Goal: Information Seeking & Learning: Learn about a topic

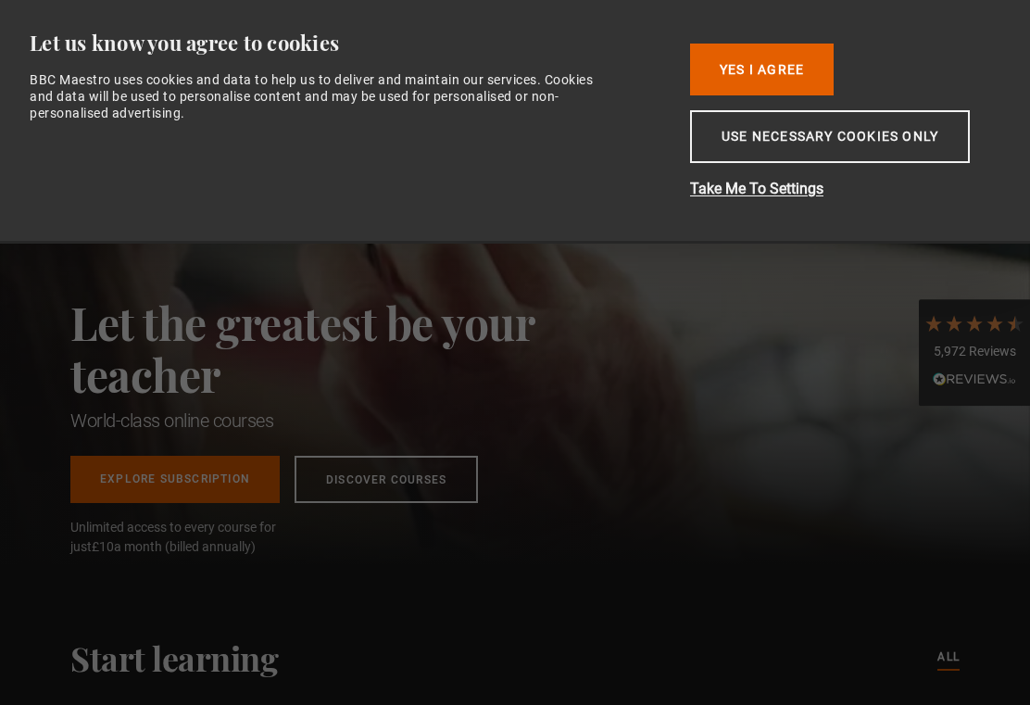
scroll to position [0, 847]
click at [764, 74] on button "Yes I Agree" at bounding box center [762, 70] width 144 height 52
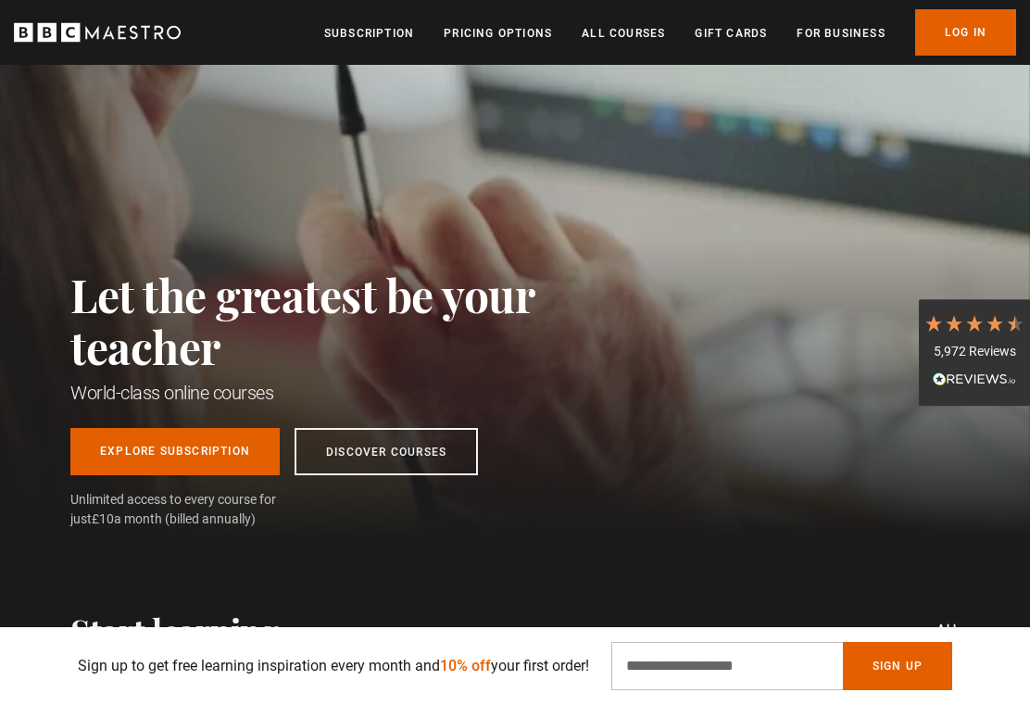
scroll to position [29, 0]
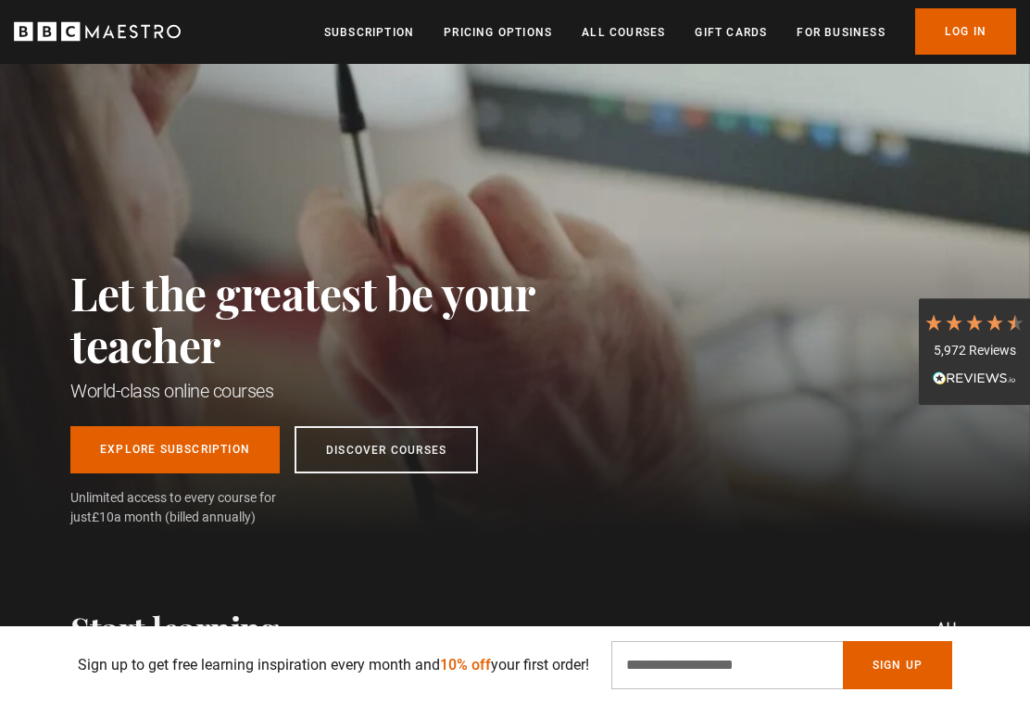
click at [407, 456] on link "Discover Courses" at bounding box center [385, 450] width 183 height 47
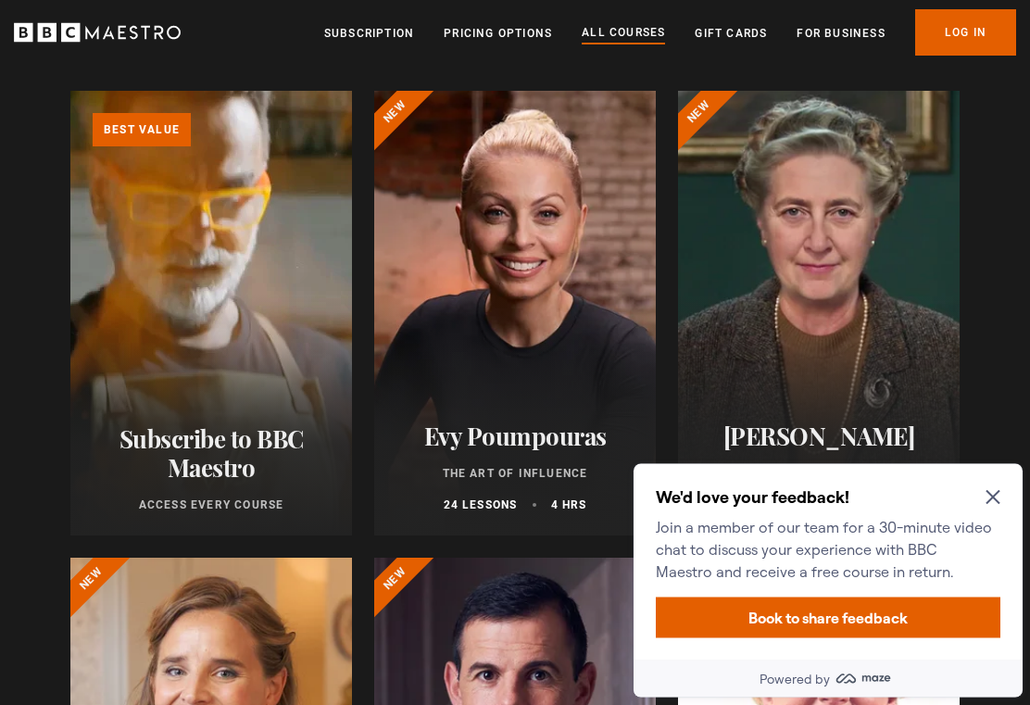
scroll to position [206, 0]
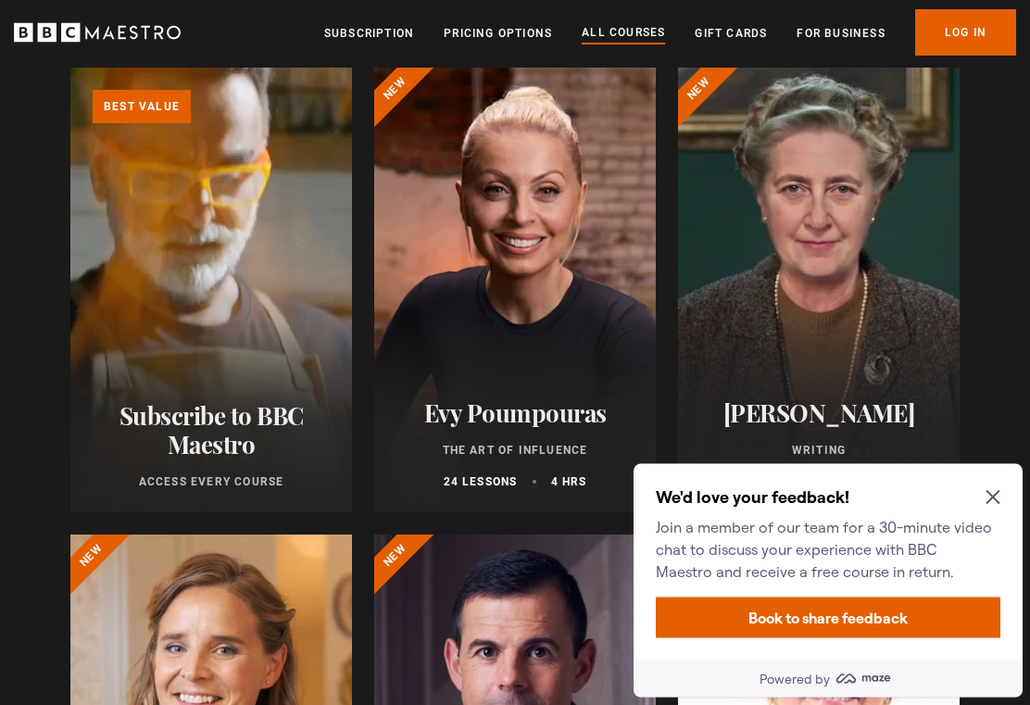
click at [999, 495] on icon "Close Maze Prompt" at bounding box center [992, 496] width 15 height 15
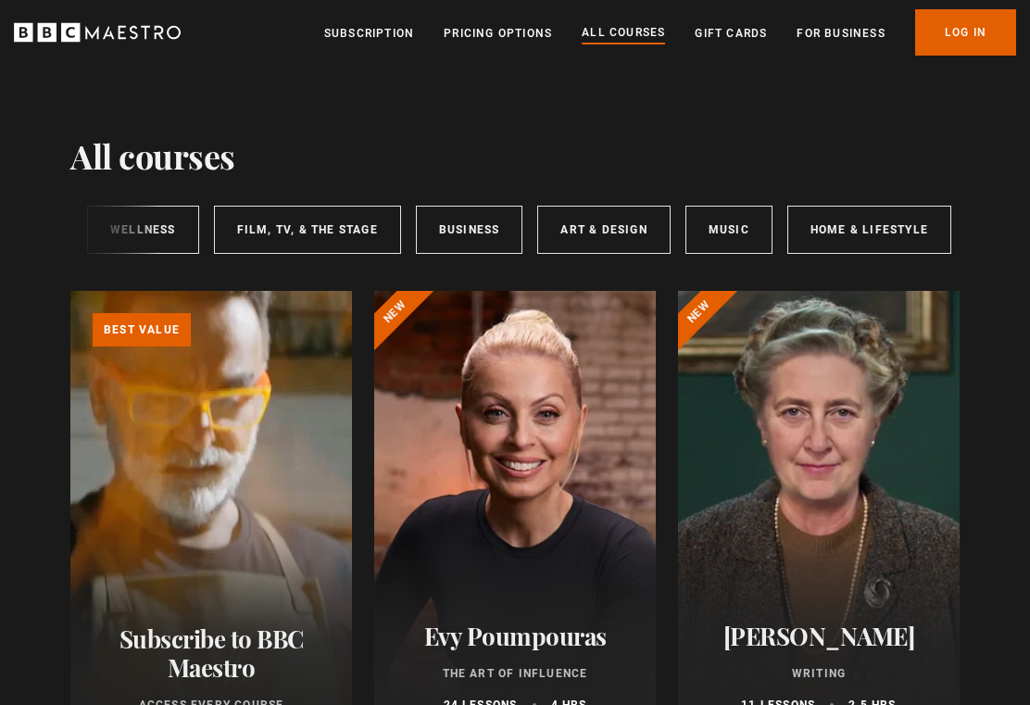
scroll to position [6, 0]
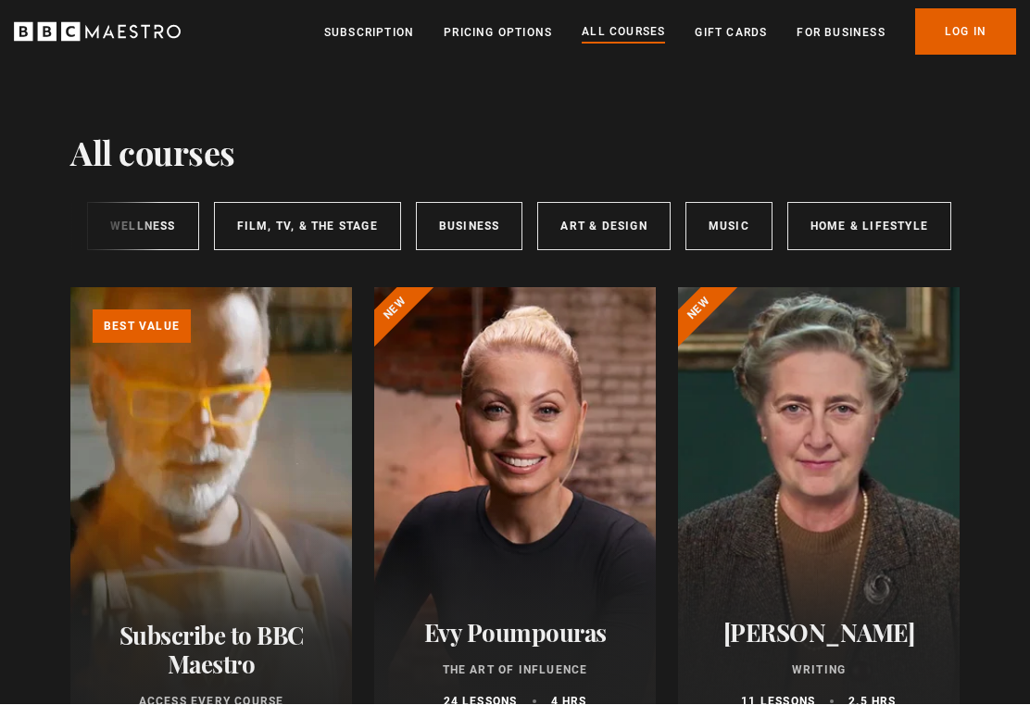
click at [720, 227] on link "Music" at bounding box center [728, 227] width 87 height 48
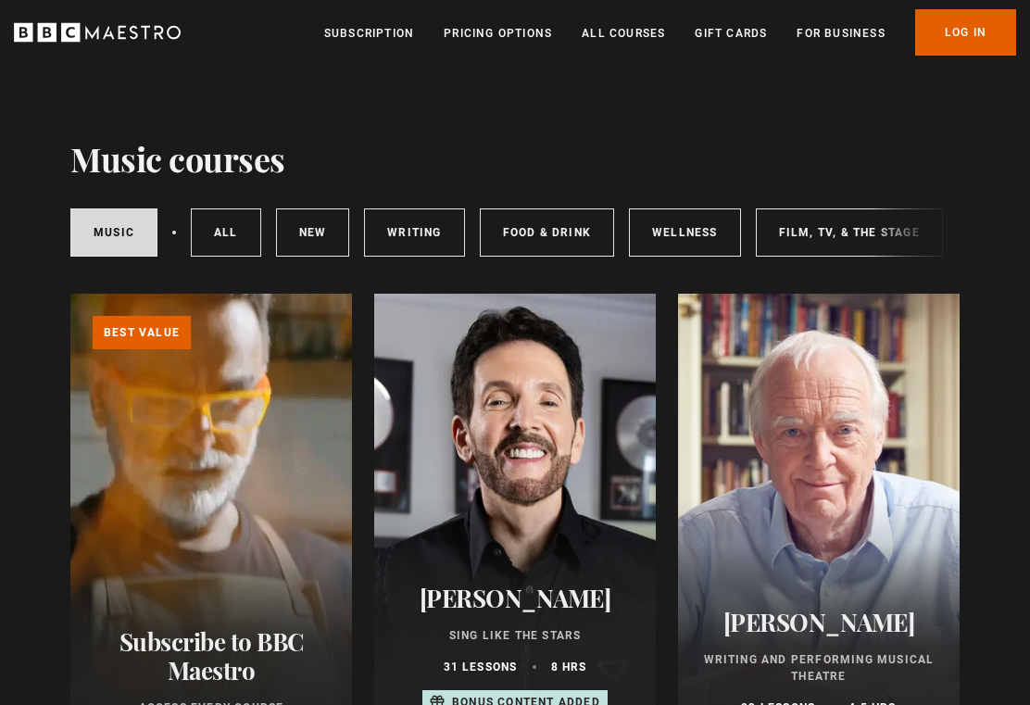
click at [516, 31] on link "Pricing Options" at bounding box center [498, 33] width 108 height 19
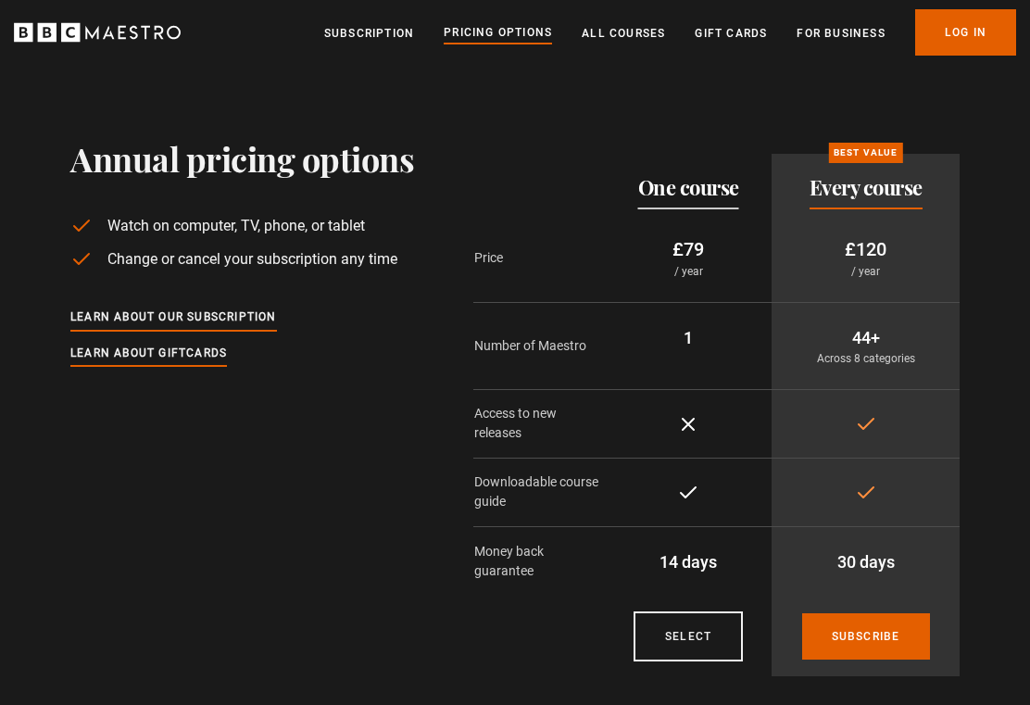
click at [633, 25] on link "All Courses" at bounding box center [623, 33] width 83 height 19
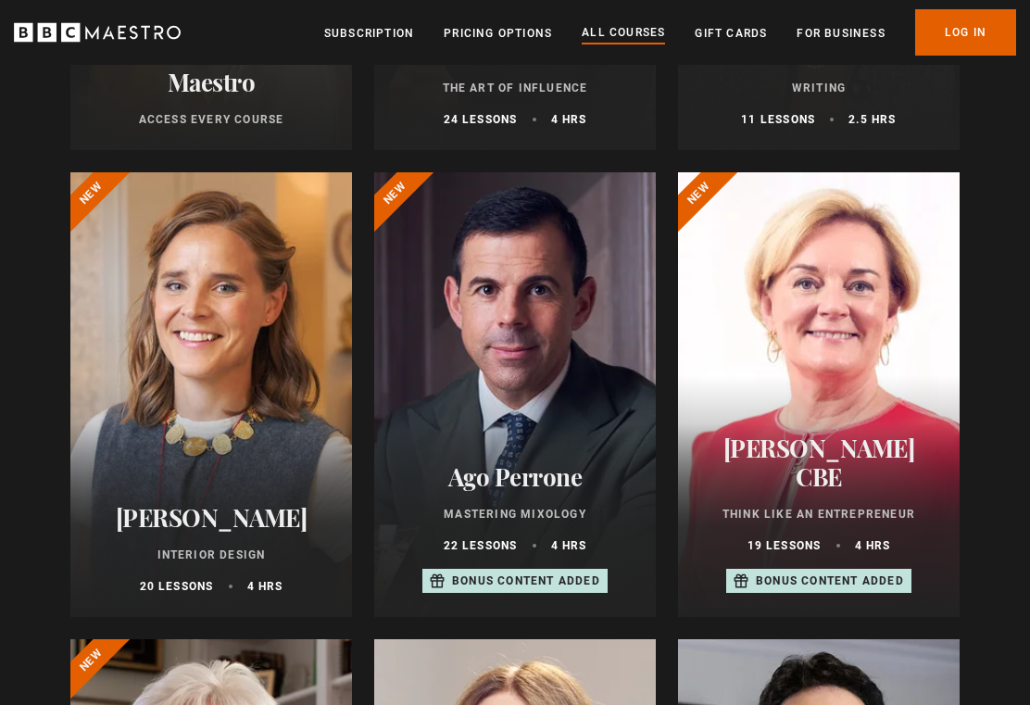
scroll to position [581, 0]
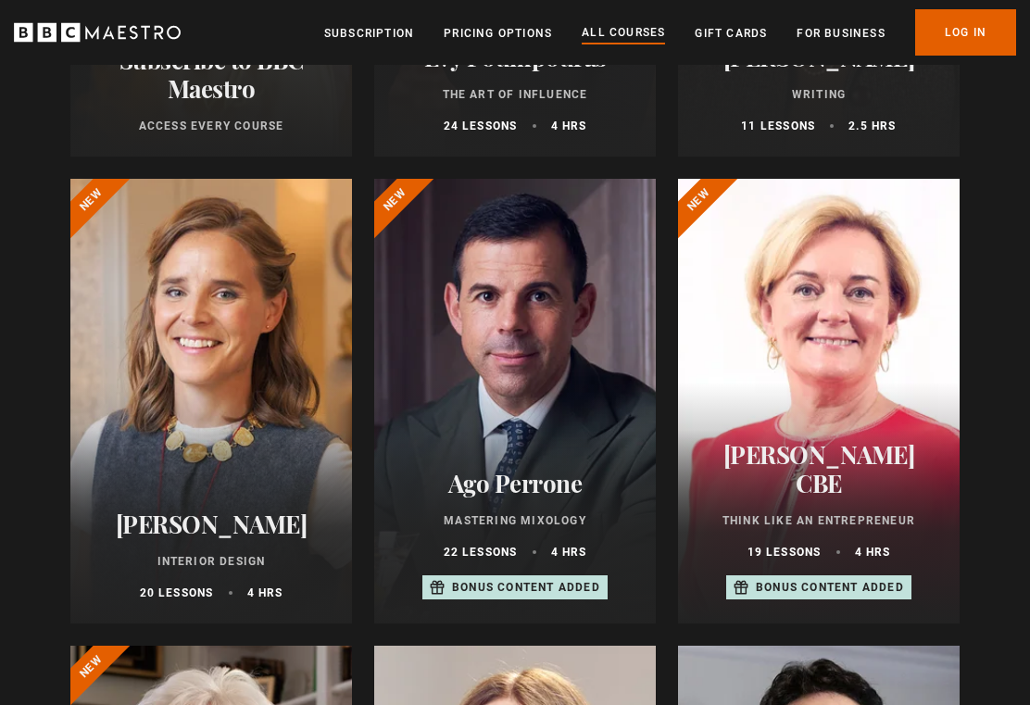
click at [247, 445] on div at bounding box center [211, 402] width 282 height 445
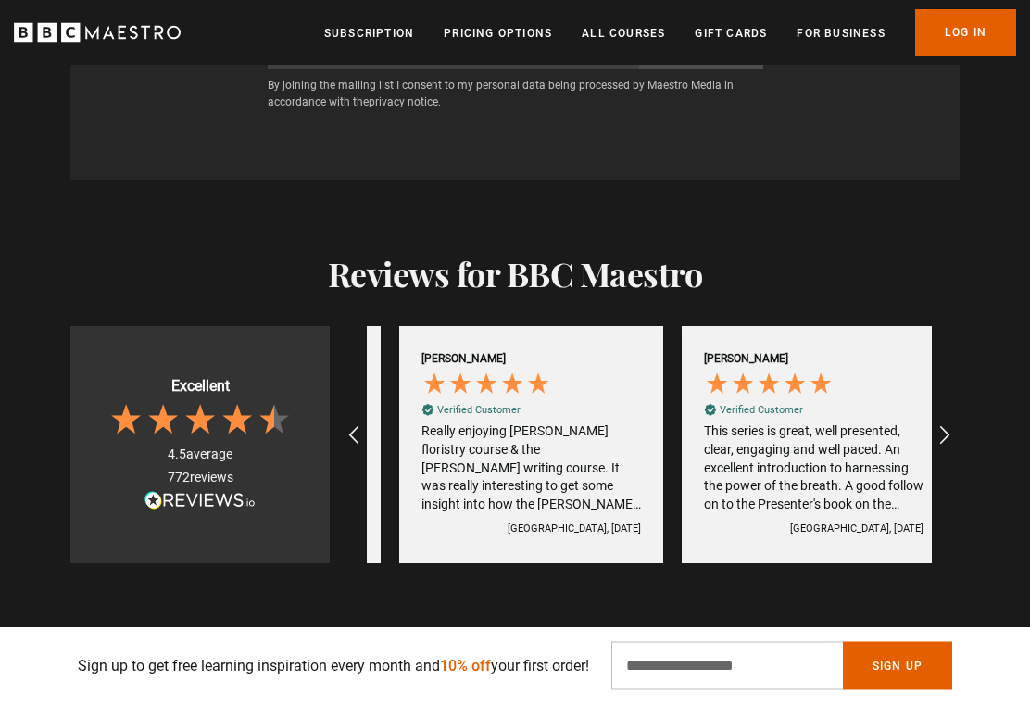
scroll to position [0, 1695]
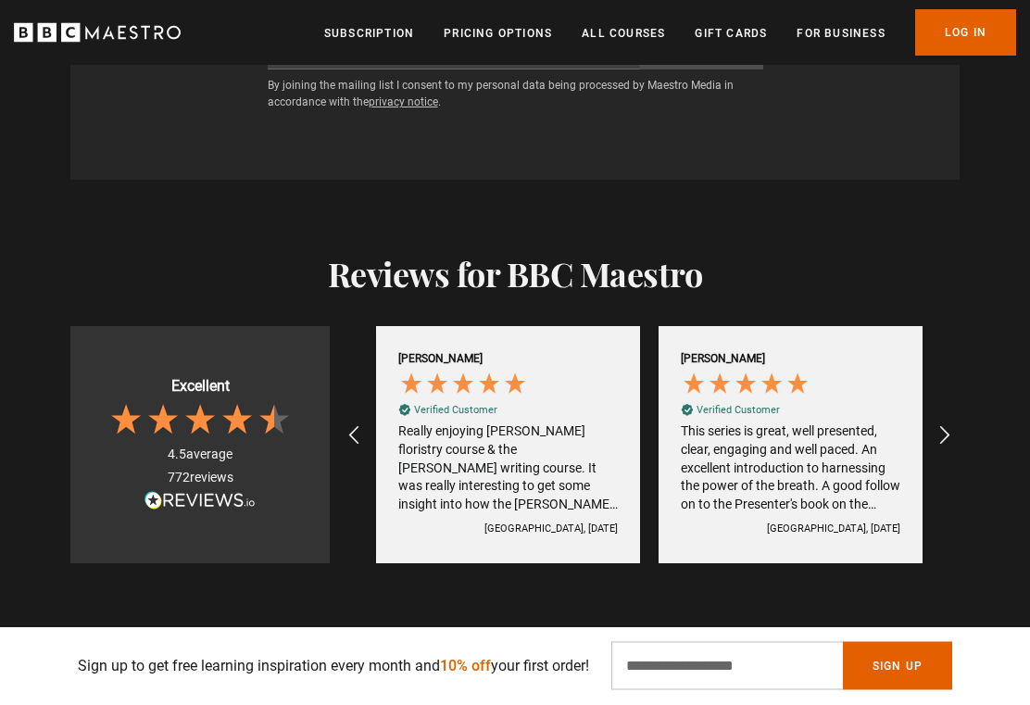
click at [948, 425] on icon "REVIEWS.io Carousel Scroll Right" at bounding box center [944, 436] width 22 height 22
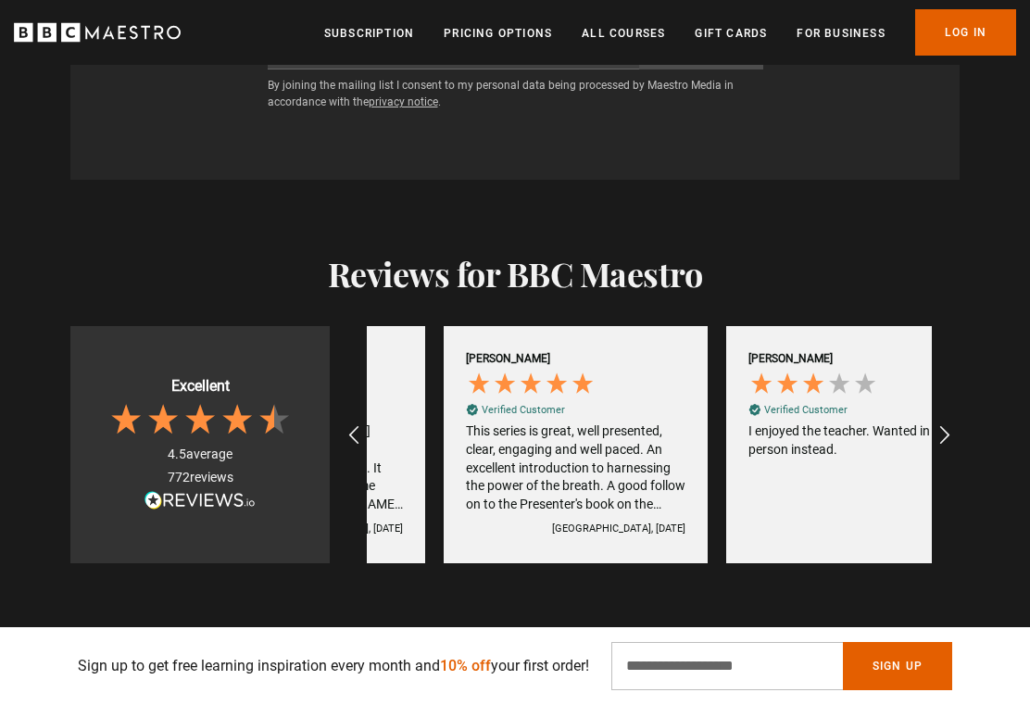
scroll to position [0, 1977]
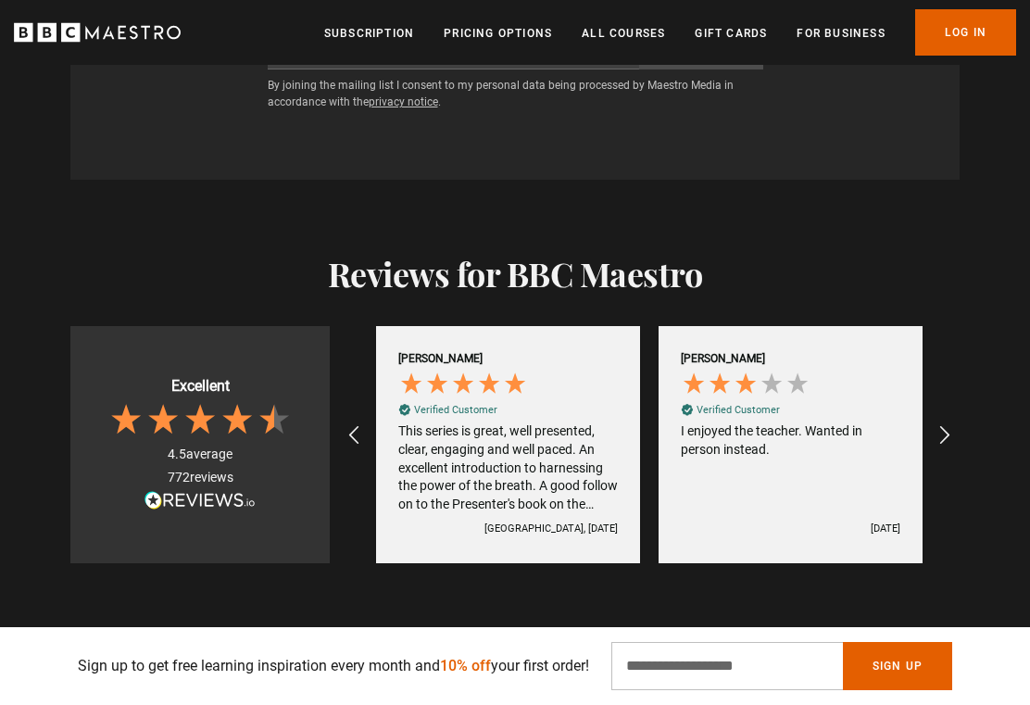
click at [936, 424] on icon "REVIEWS.io Carousel Scroll Right" at bounding box center [944, 435] width 22 height 22
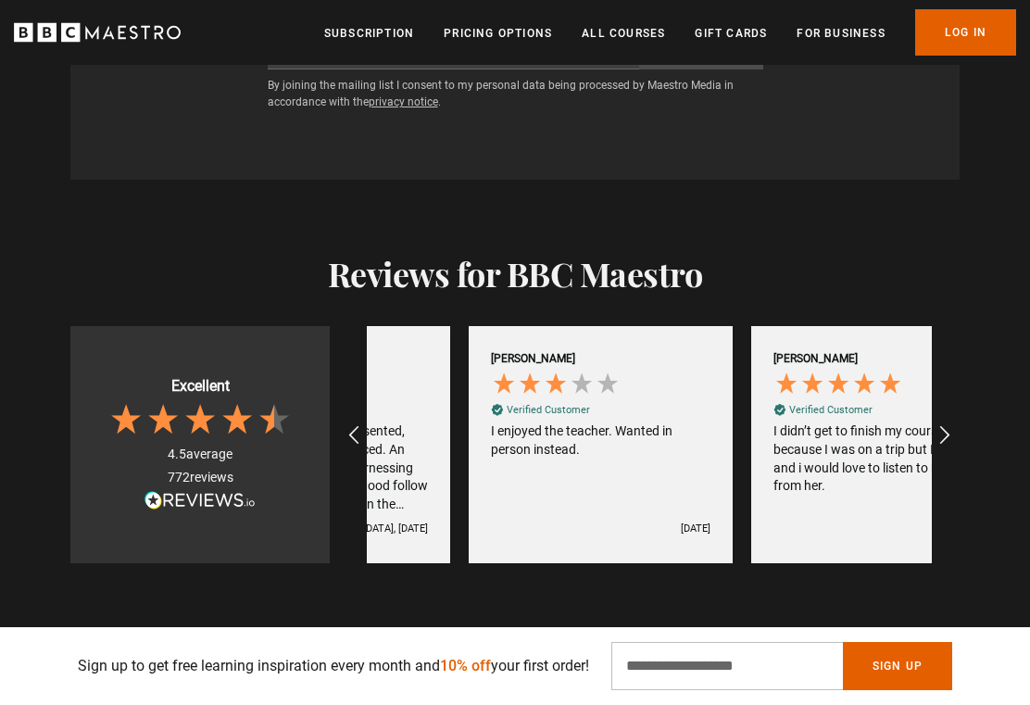
scroll to position [0, 2260]
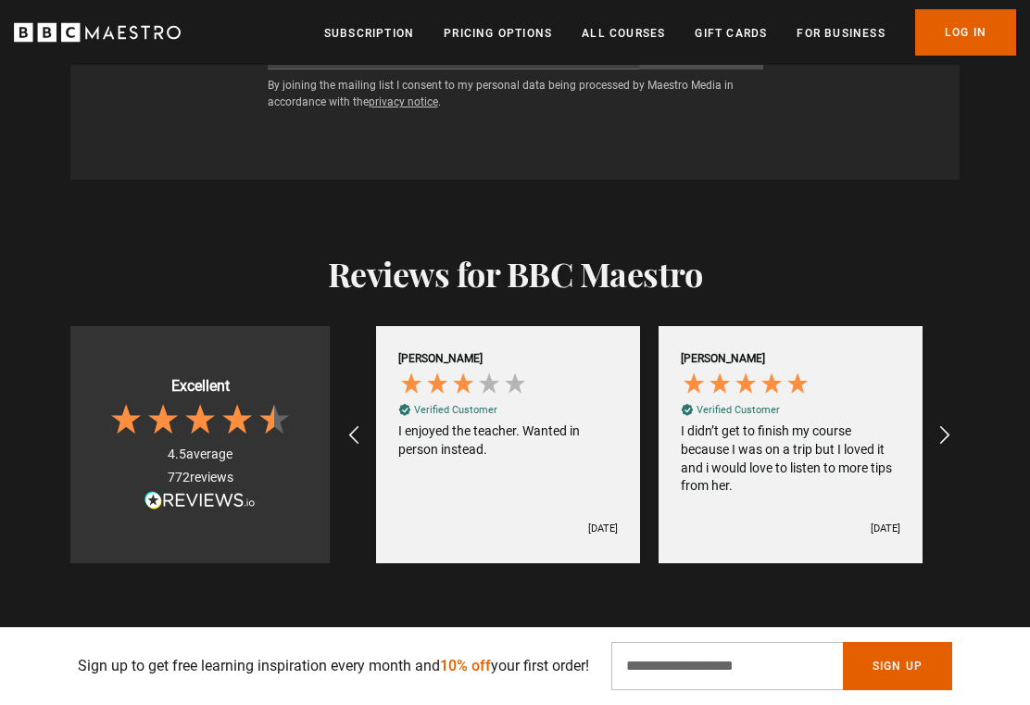
click at [935, 424] on icon "REVIEWS.io Carousel Scroll Right" at bounding box center [944, 435] width 22 height 22
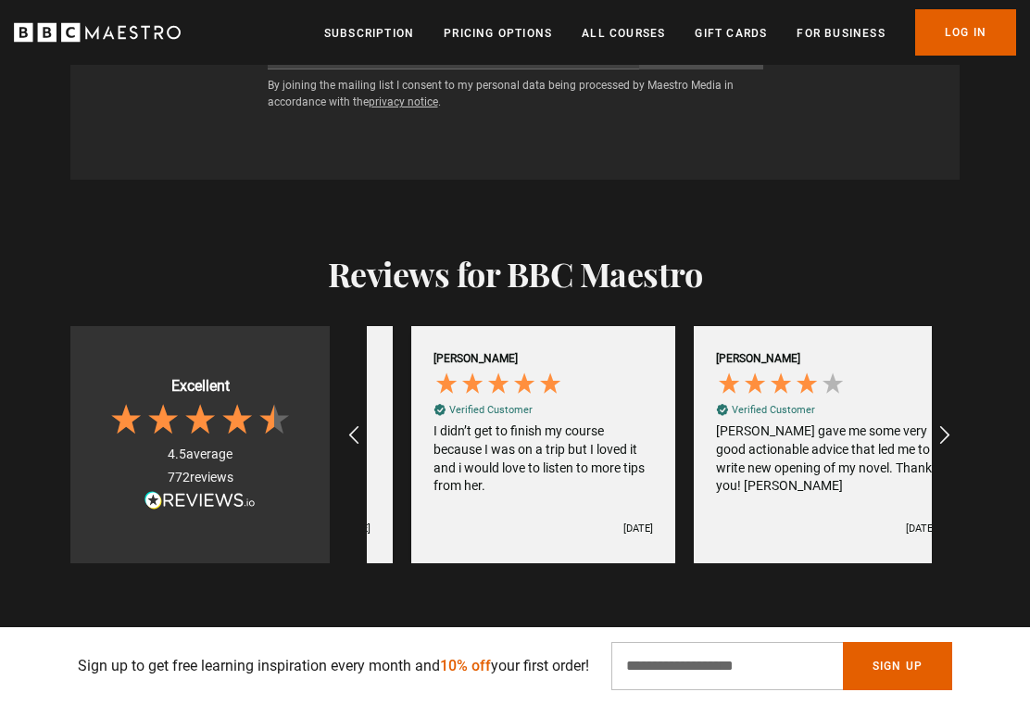
scroll to position [0, 2542]
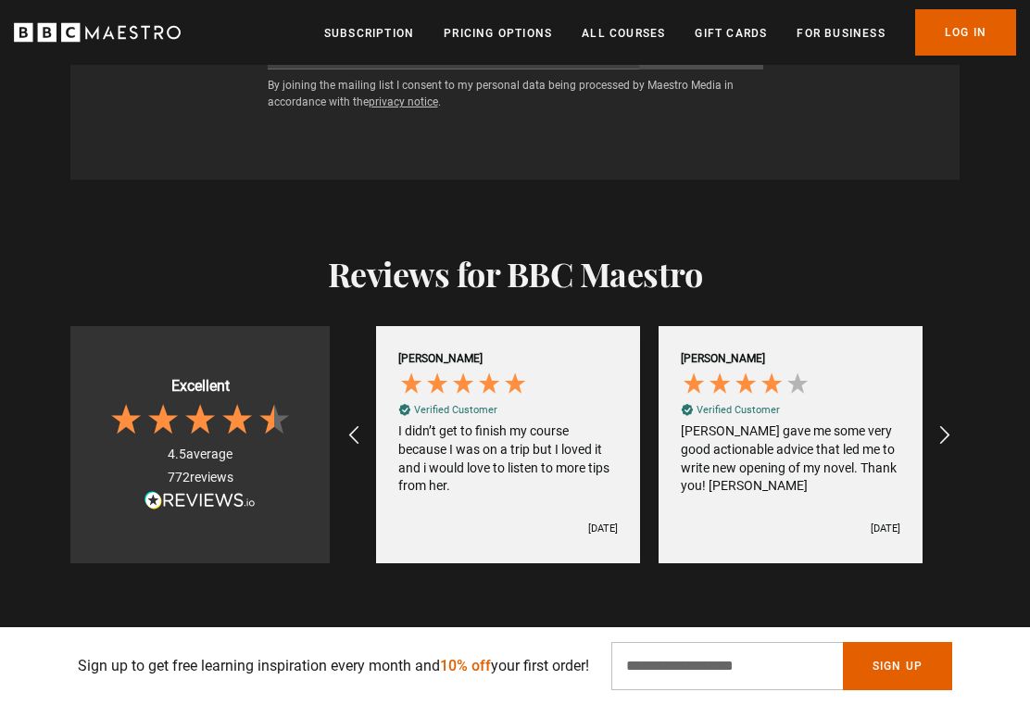
click at [945, 424] on icon "REVIEWS.io Carousel Scroll Right" at bounding box center [944, 435] width 22 height 22
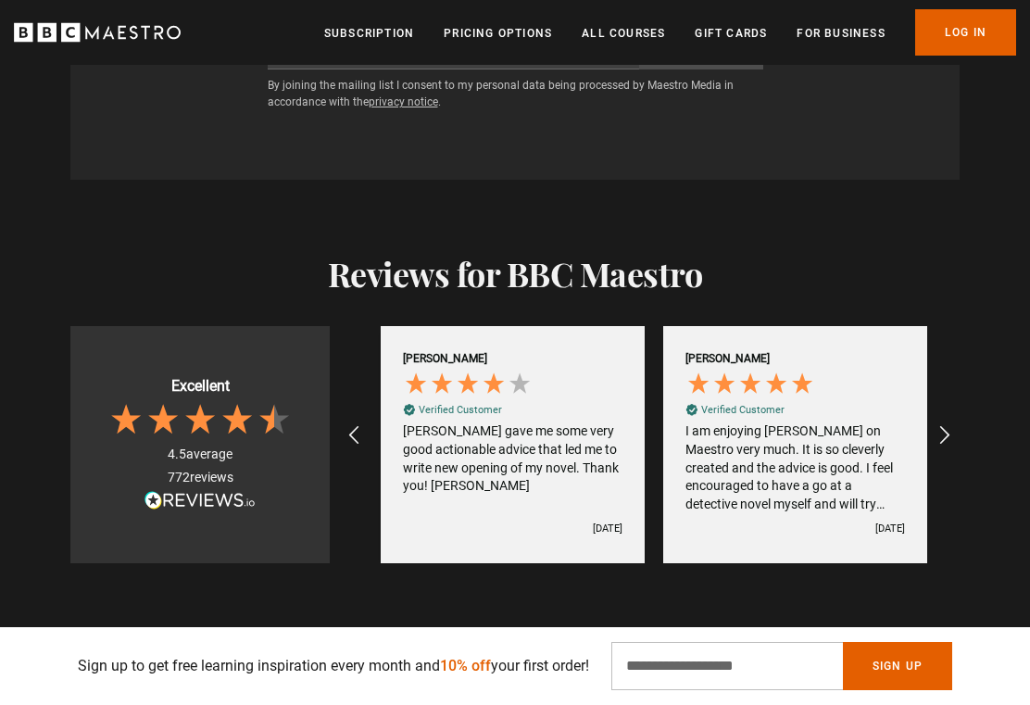
scroll to position [0, 2825]
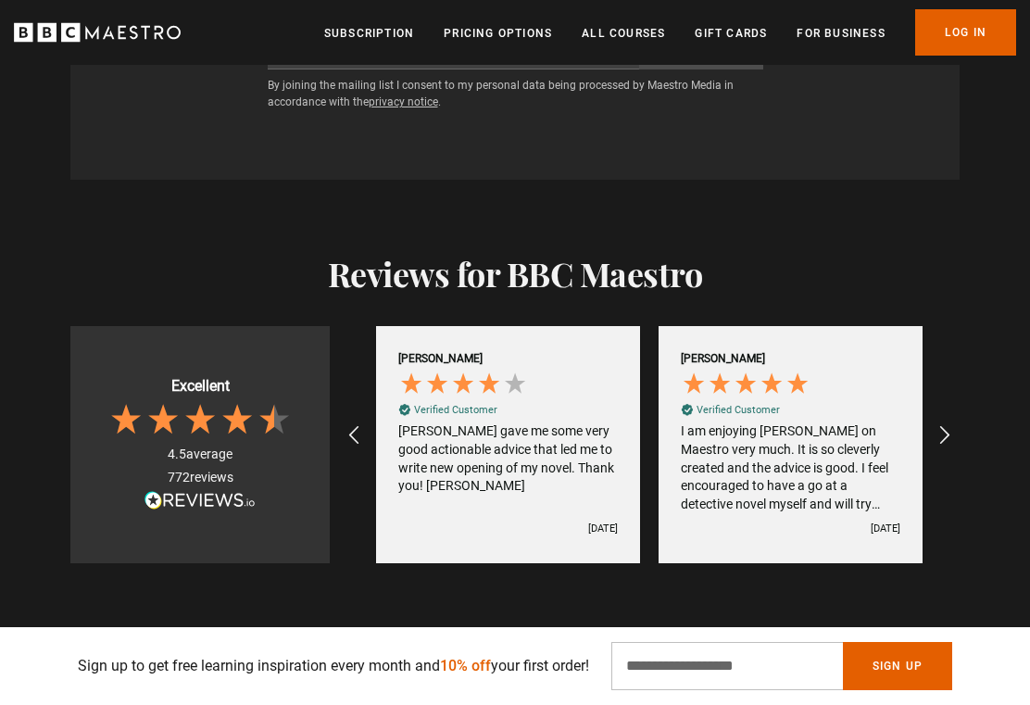
click at [936, 424] on icon "REVIEWS.io Carousel Scroll Right" at bounding box center [944, 435] width 22 height 22
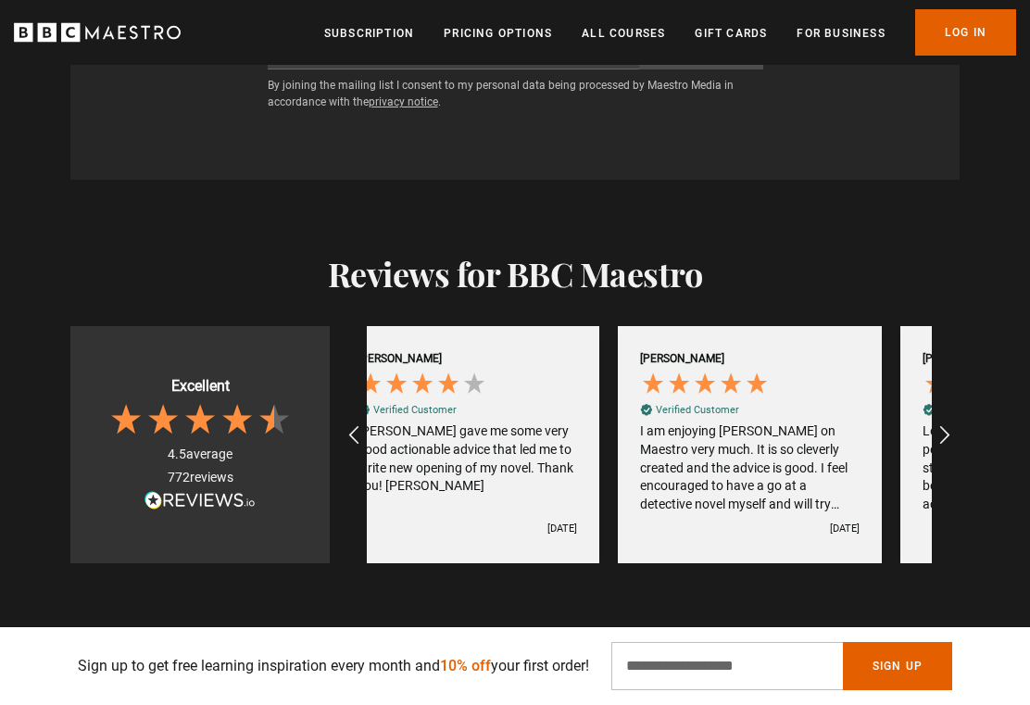
scroll to position [0, 3107]
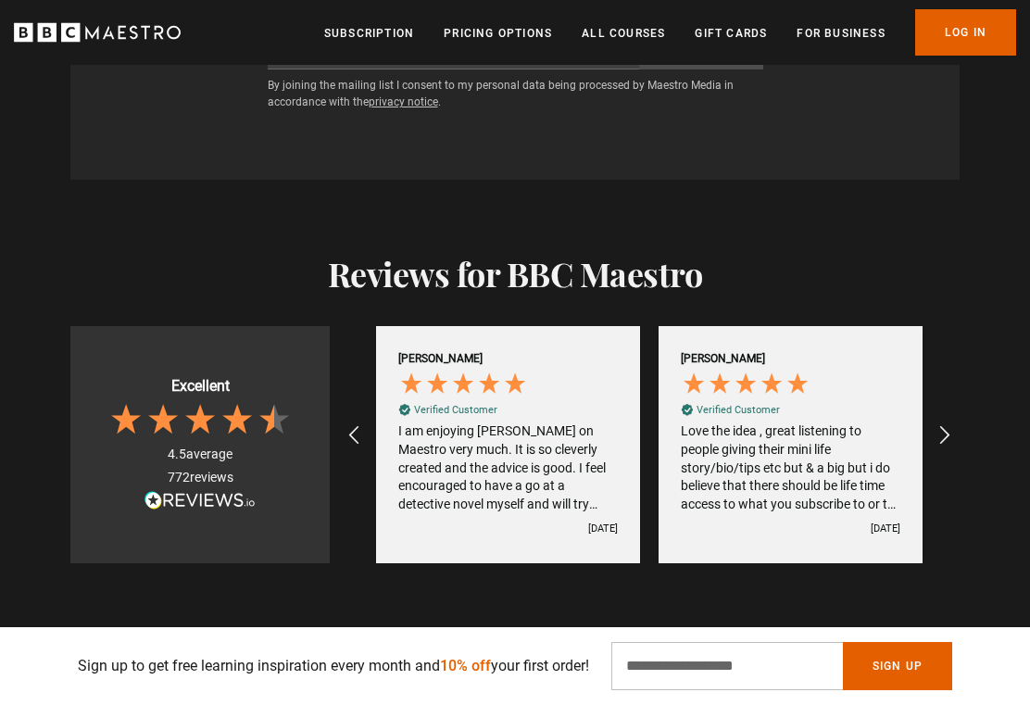
click at [940, 418] on div "REVIEWS.io Carousel Scroll Right" at bounding box center [943, 435] width 44 height 44
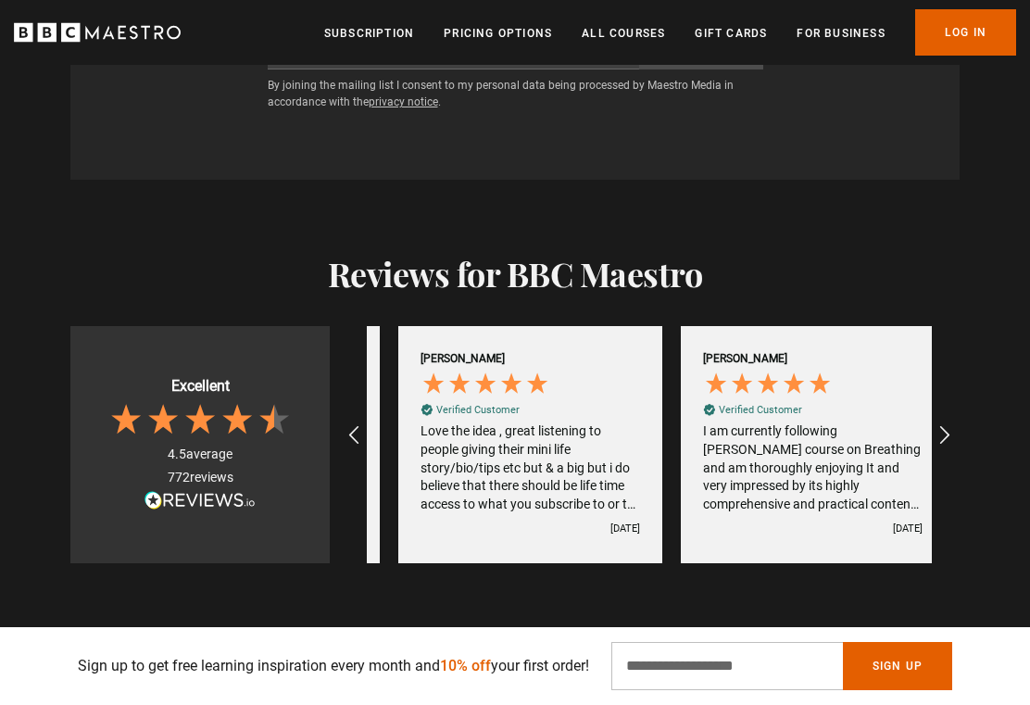
scroll to position [0, 3389]
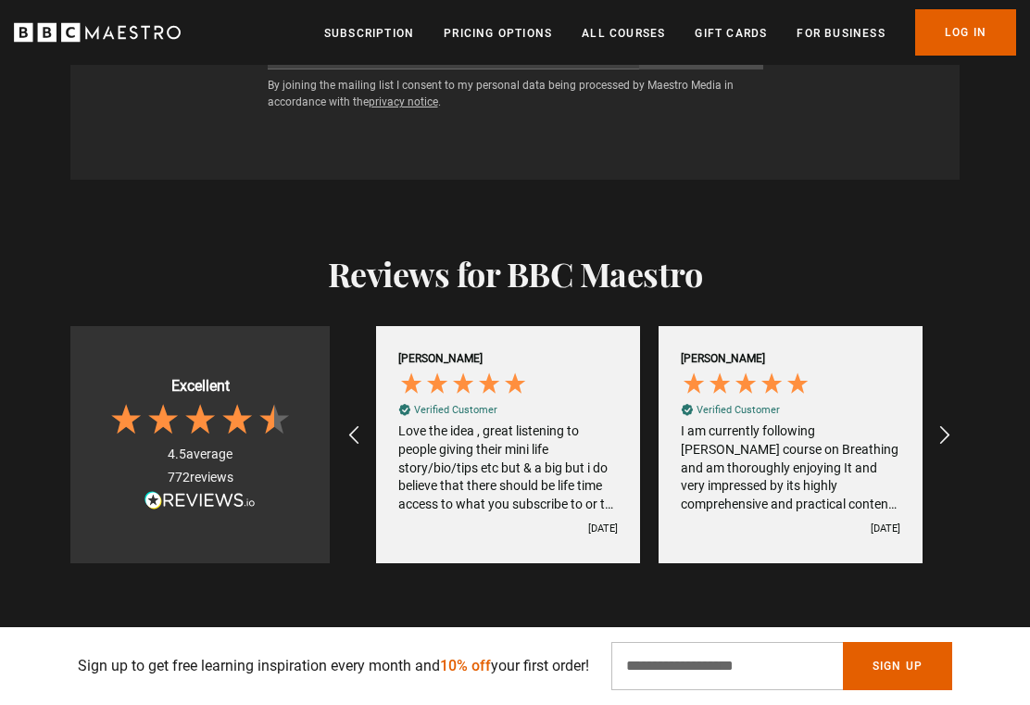
click at [938, 424] on icon "REVIEWS.io Carousel Scroll Right" at bounding box center [944, 435] width 22 height 22
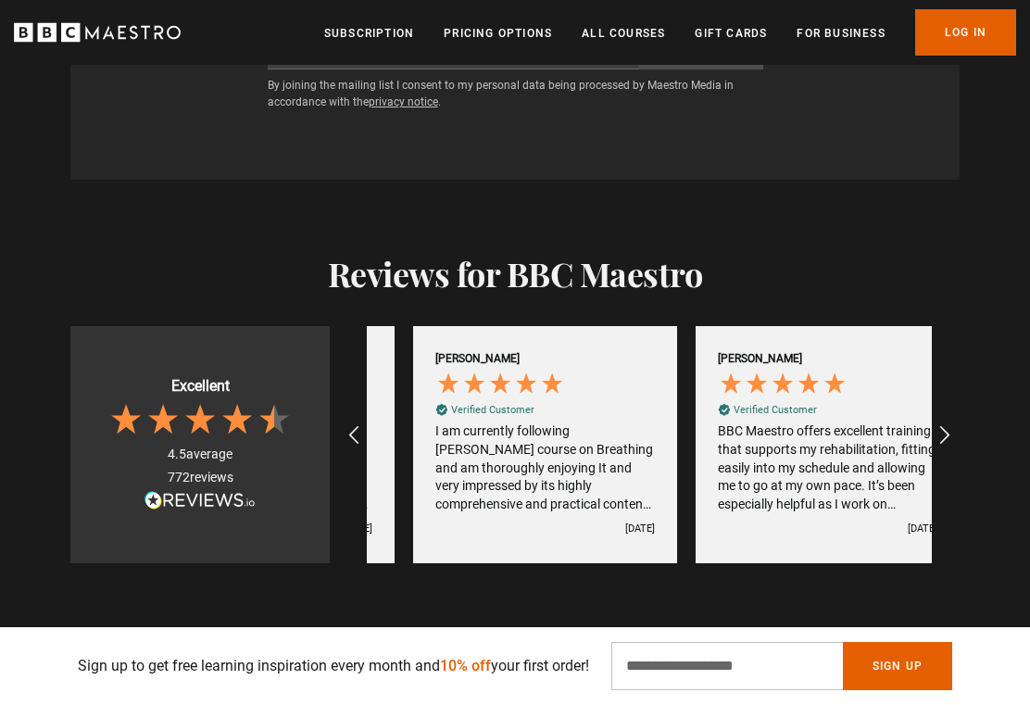
scroll to position [0, 3672]
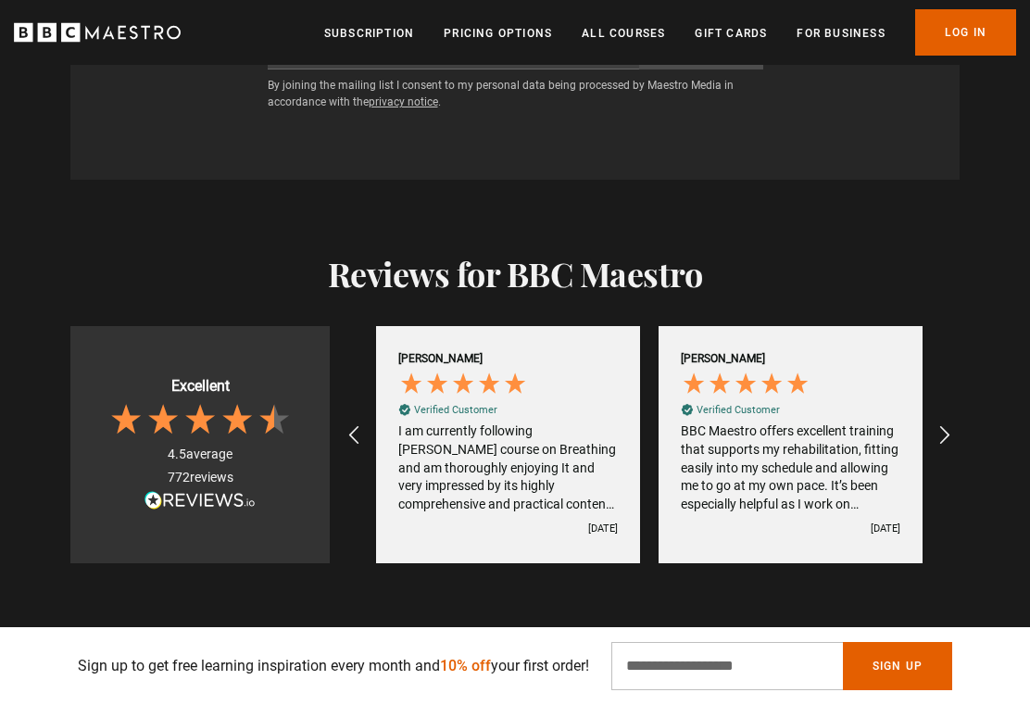
click at [946, 424] on icon "REVIEWS.io Carousel Scroll Right" at bounding box center [944, 435] width 22 height 22
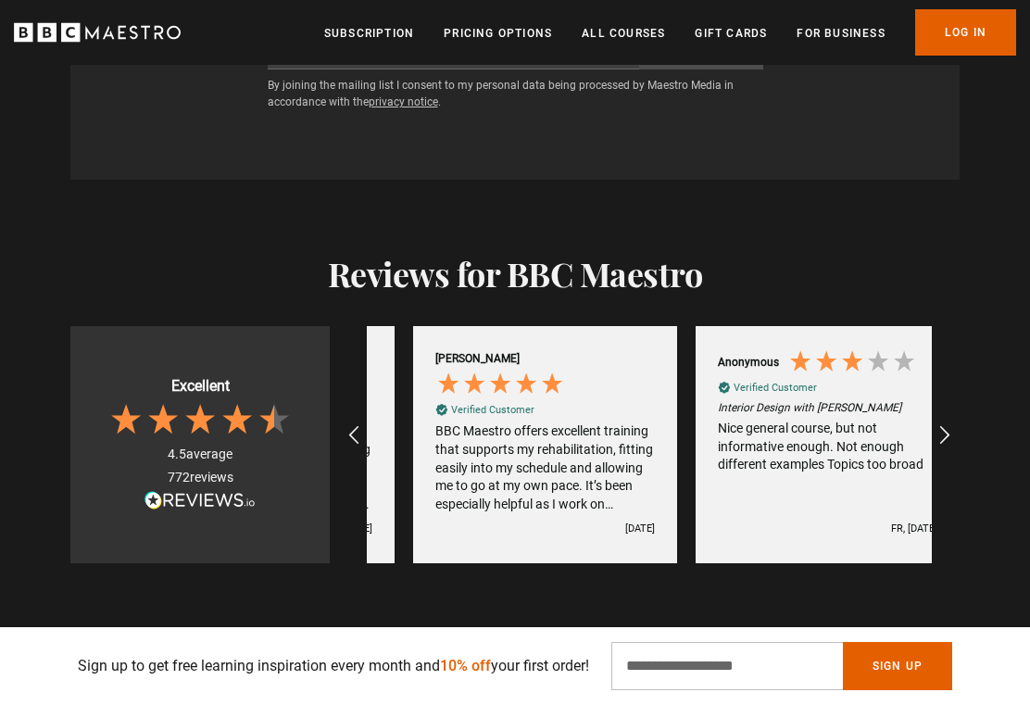
scroll to position [0, 3954]
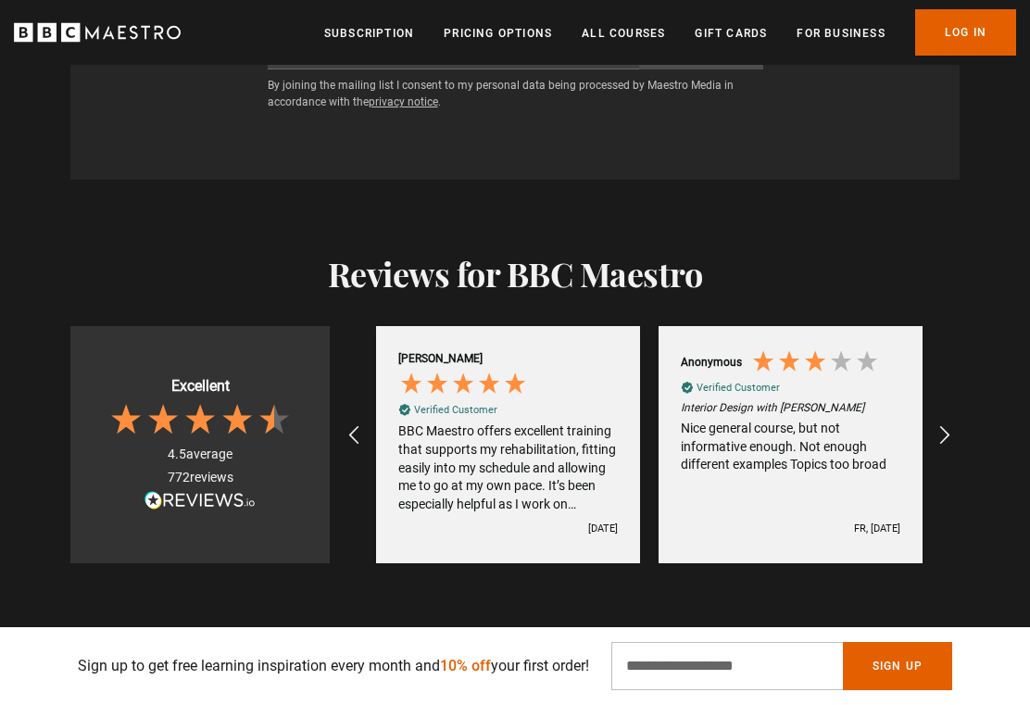
click at [929, 413] on div "REVIEWS.io Carousel Scroll Right" at bounding box center [943, 435] width 44 height 44
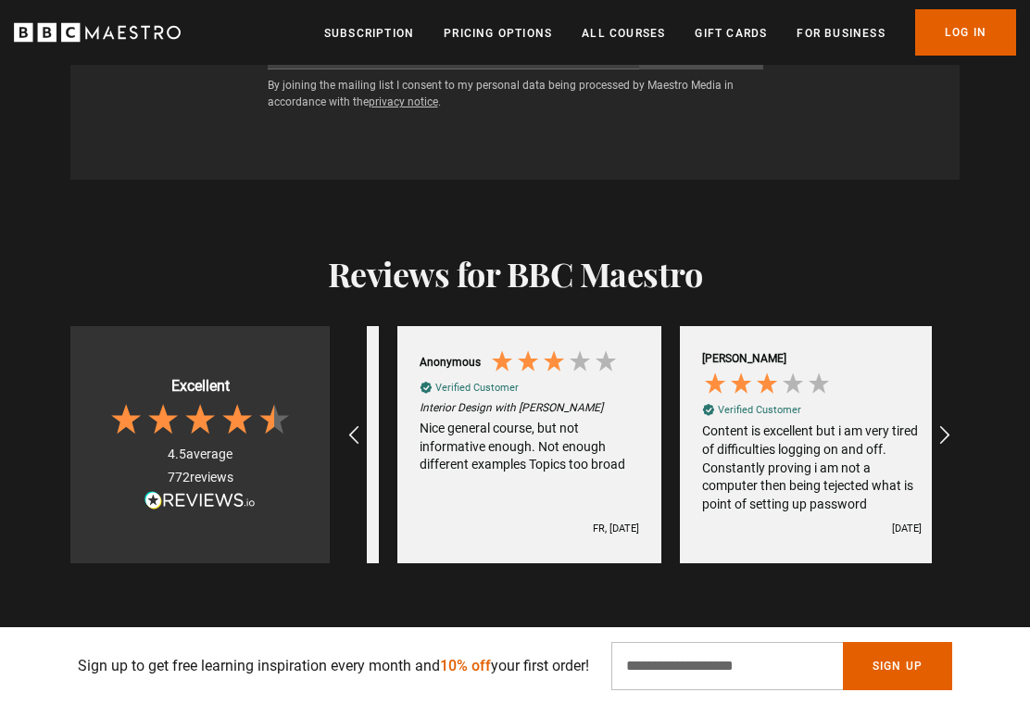
scroll to position [0, 4237]
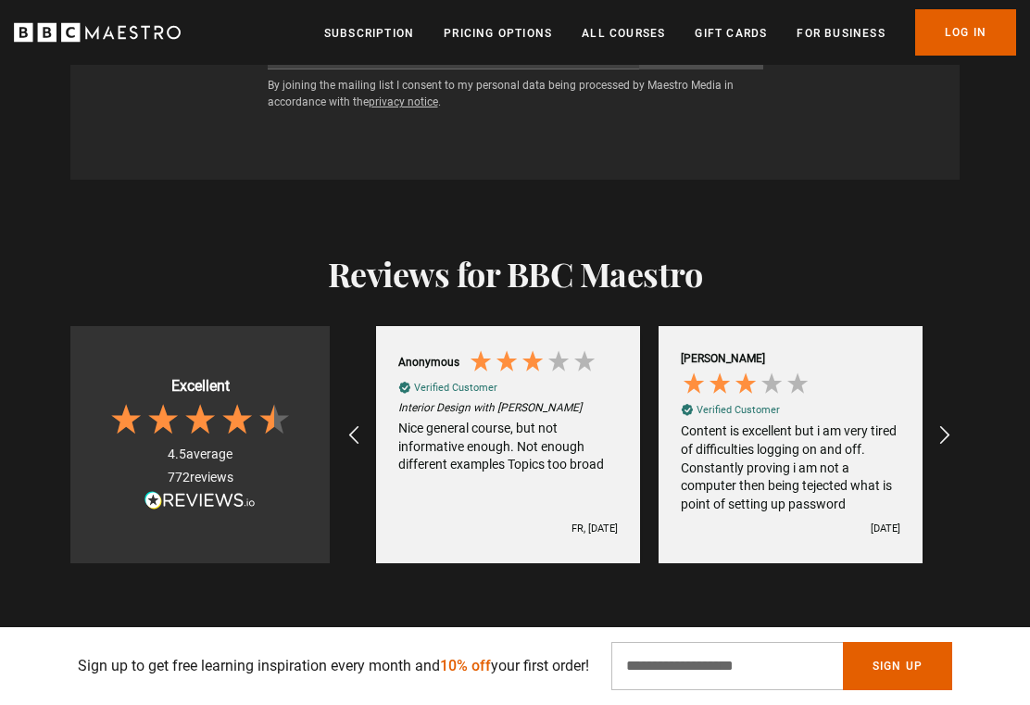
click at [936, 424] on icon "REVIEWS.io Carousel Scroll Right" at bounding box center [944, 435] width 22 height 22
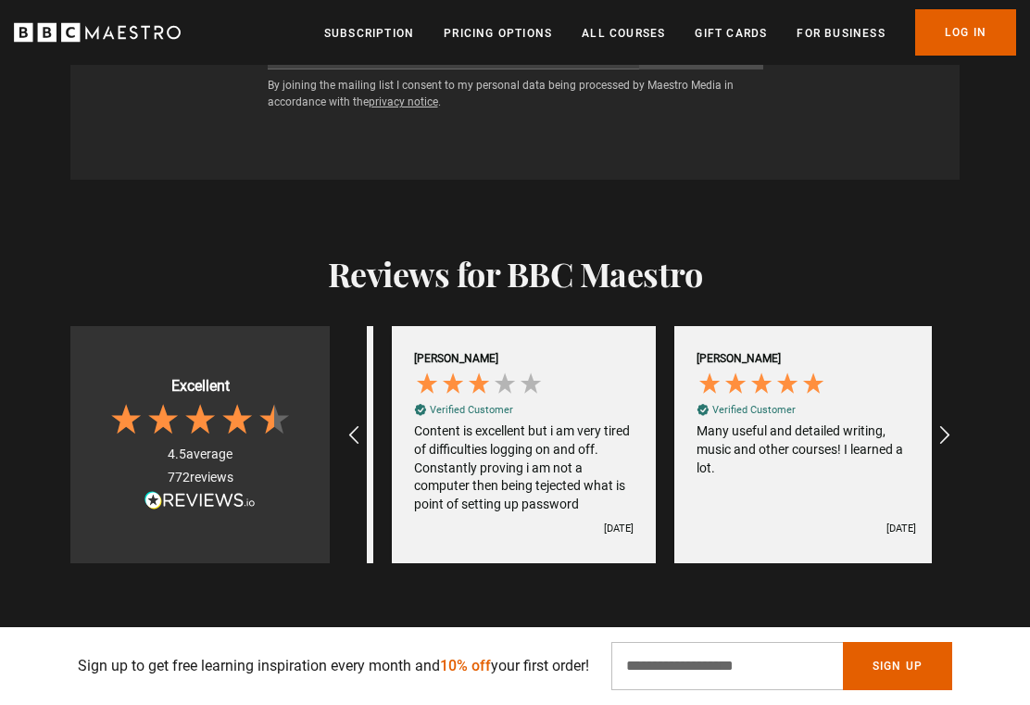
scroll to position [0, 4519]
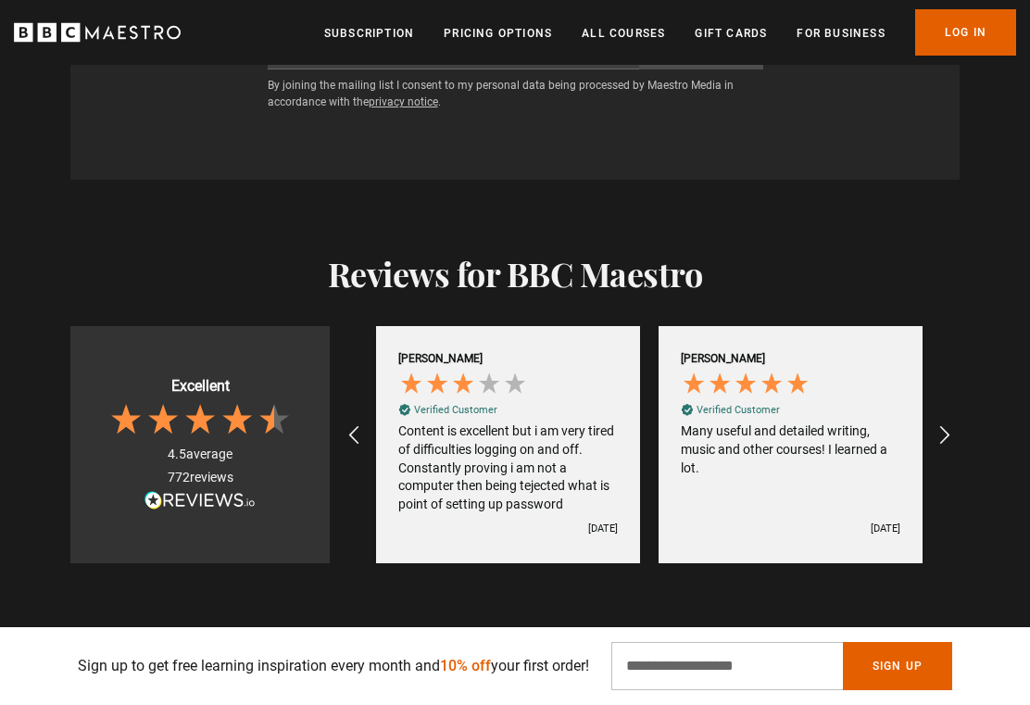
click at [946, 424] on icon "REVIEWS.io Carousel Scroll Right" at bounding box center [944, 435] width 22 height 22
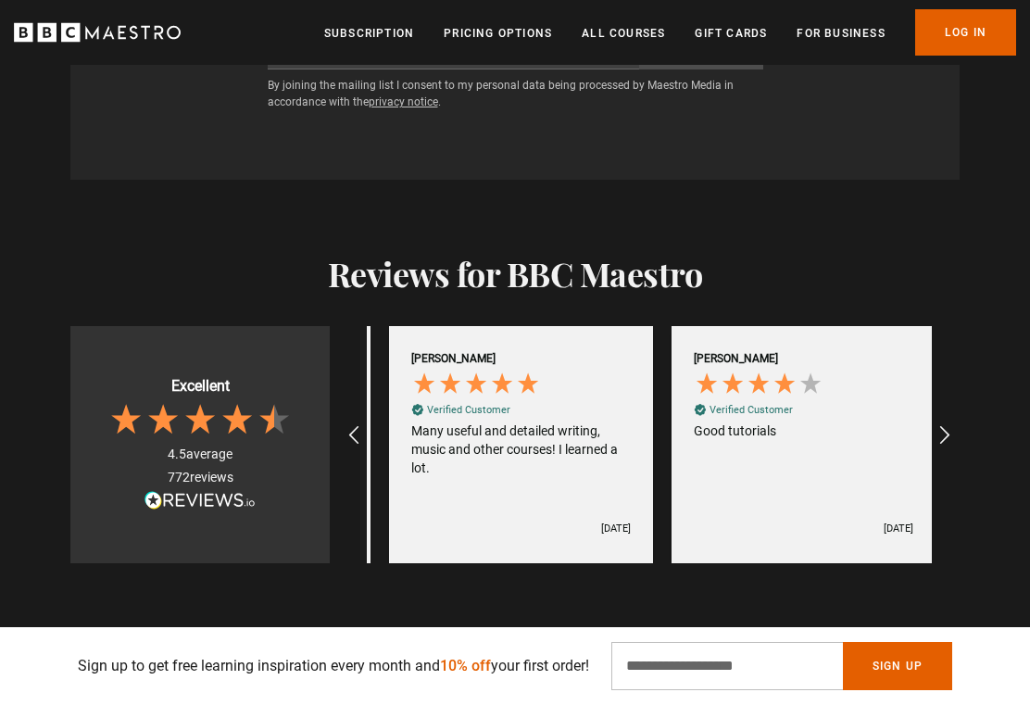
scroll to position [0, 4802]
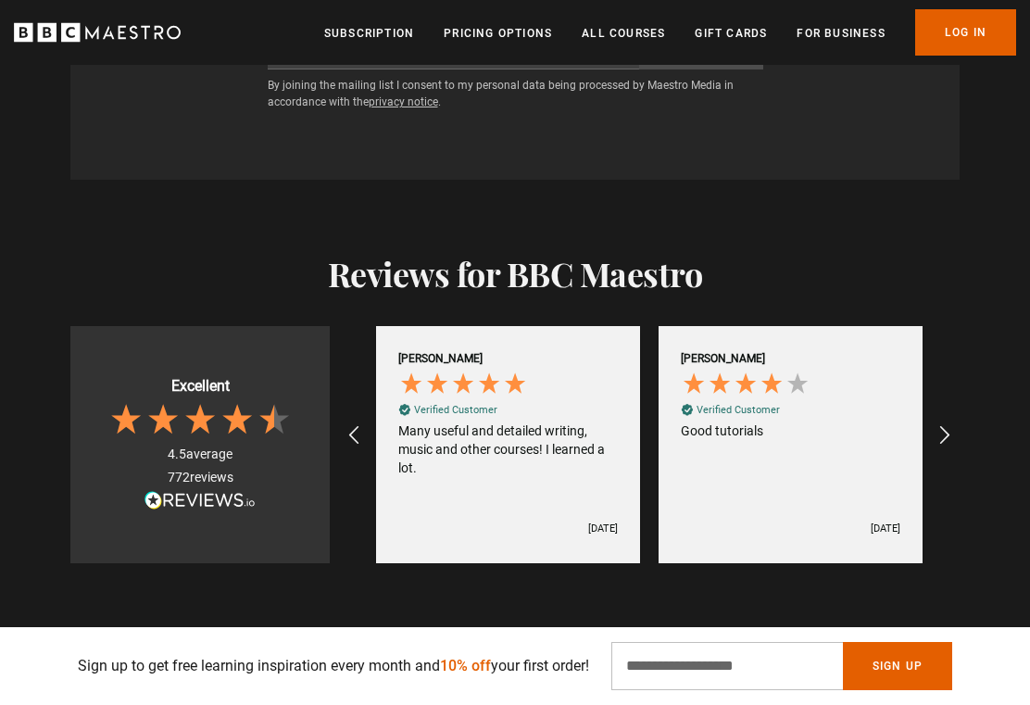
click at [933, 424] on icon "REVIEWS.io Carousel Scroll Right" at bounding box center [944, 435] width 22 height 22
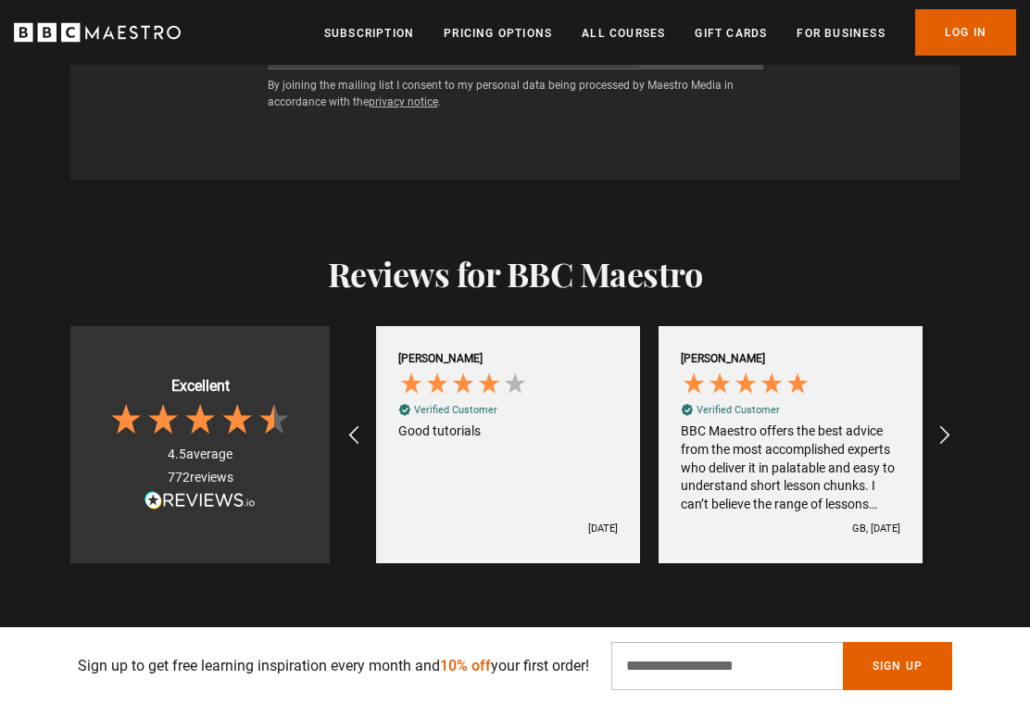
scroll to position [0, 5084]
click at [938, 424] on icon "REVIEWS.io Carousel Scroll Right" at bounding box center [944, 435] width 22 height 22
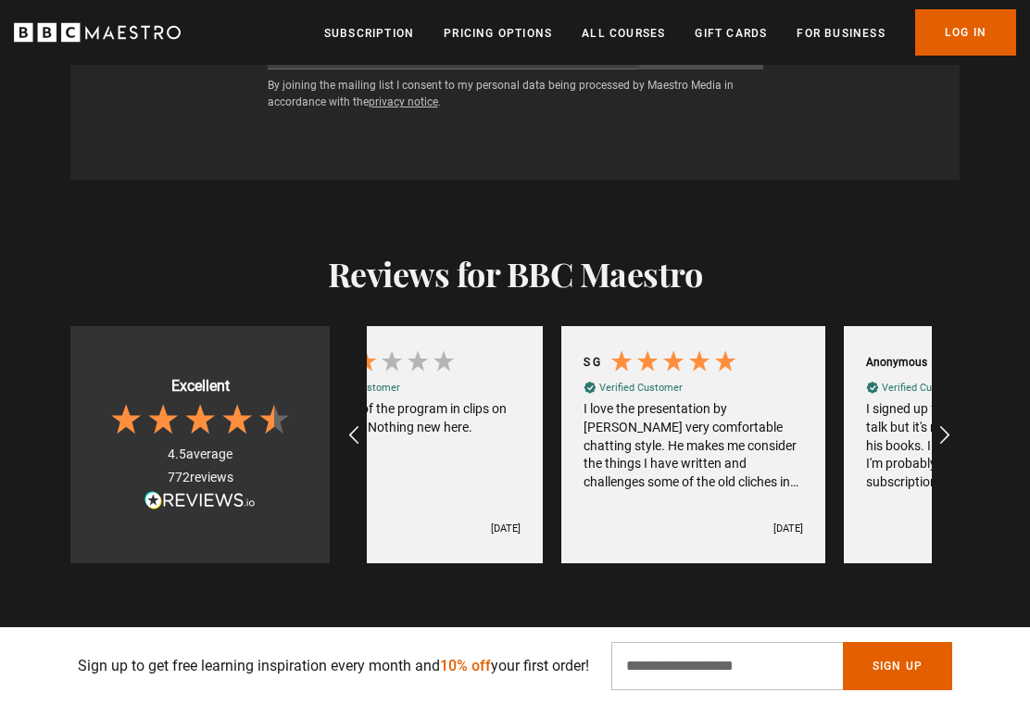
scroll to position [0, 282]
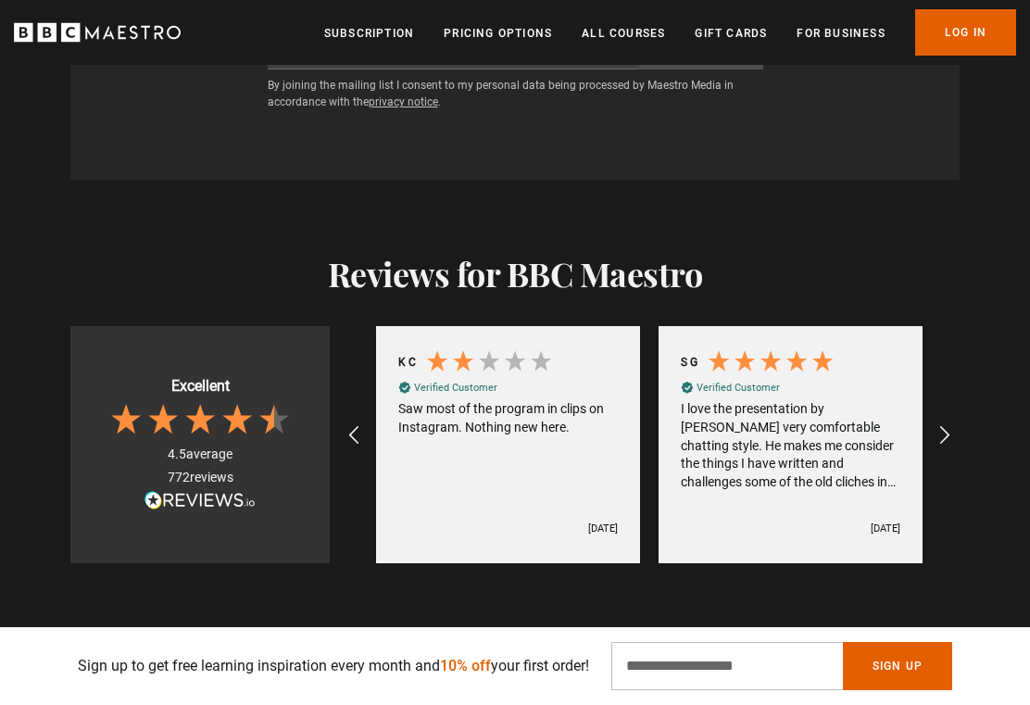
click at [931, 413] on div "REVIEWS.io Carousel Scroll Right" at bounding box center [943, 435] width 44 height 44
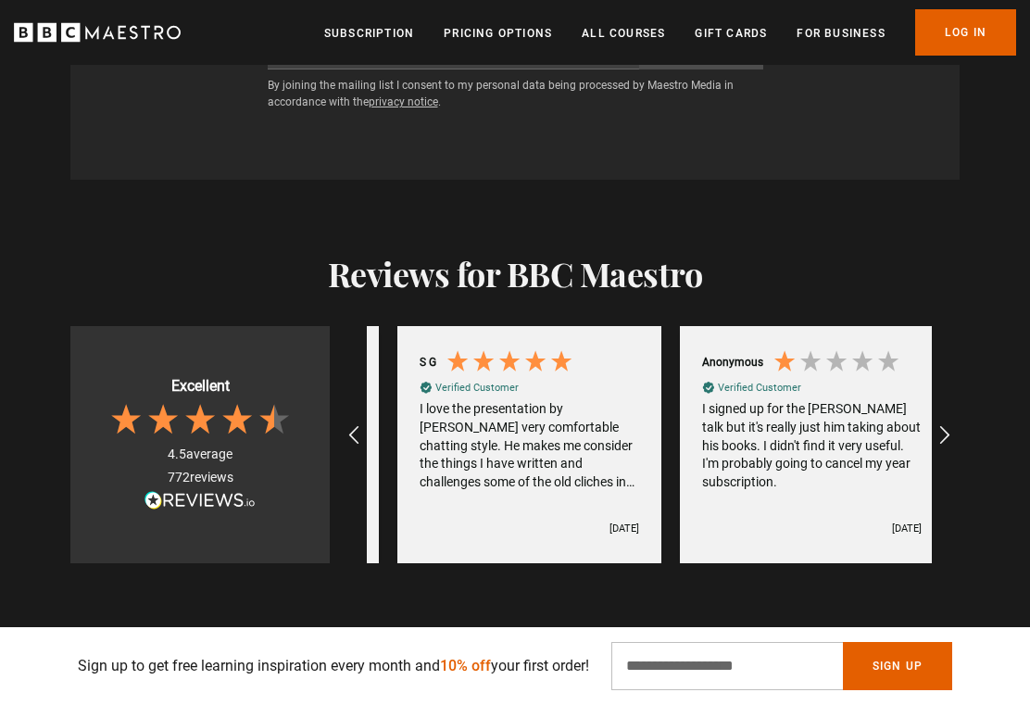
scroll to position [0, 565]
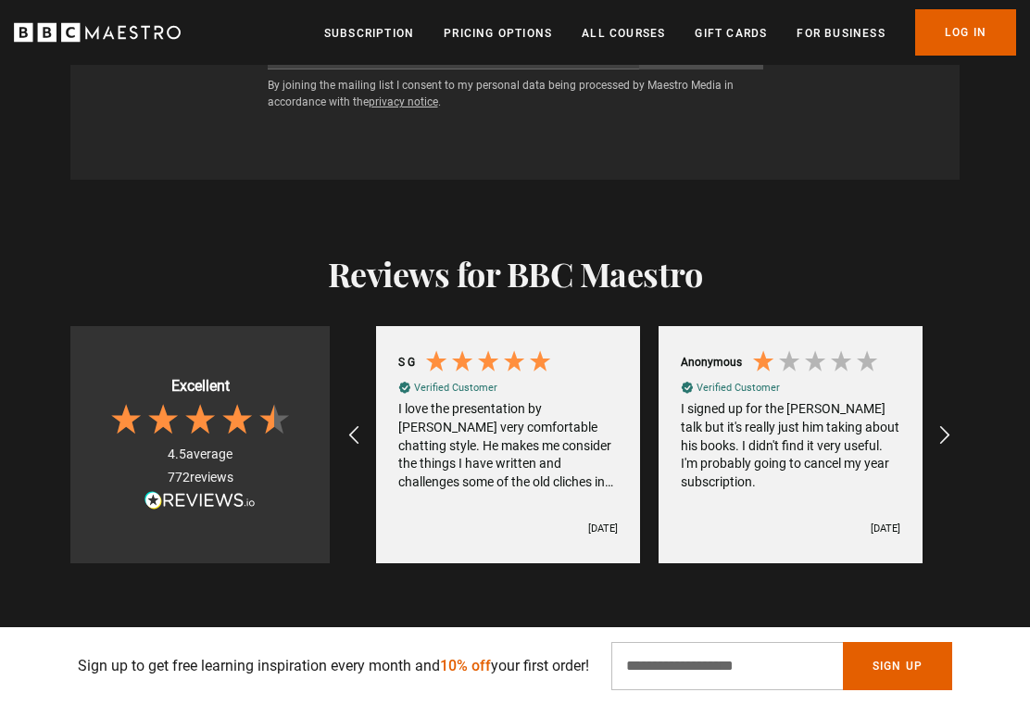
click at [940, 424] on icon "REVIEWS.io Carousel Scroll Right" at bounding box center [944, 435] width 22 height 22
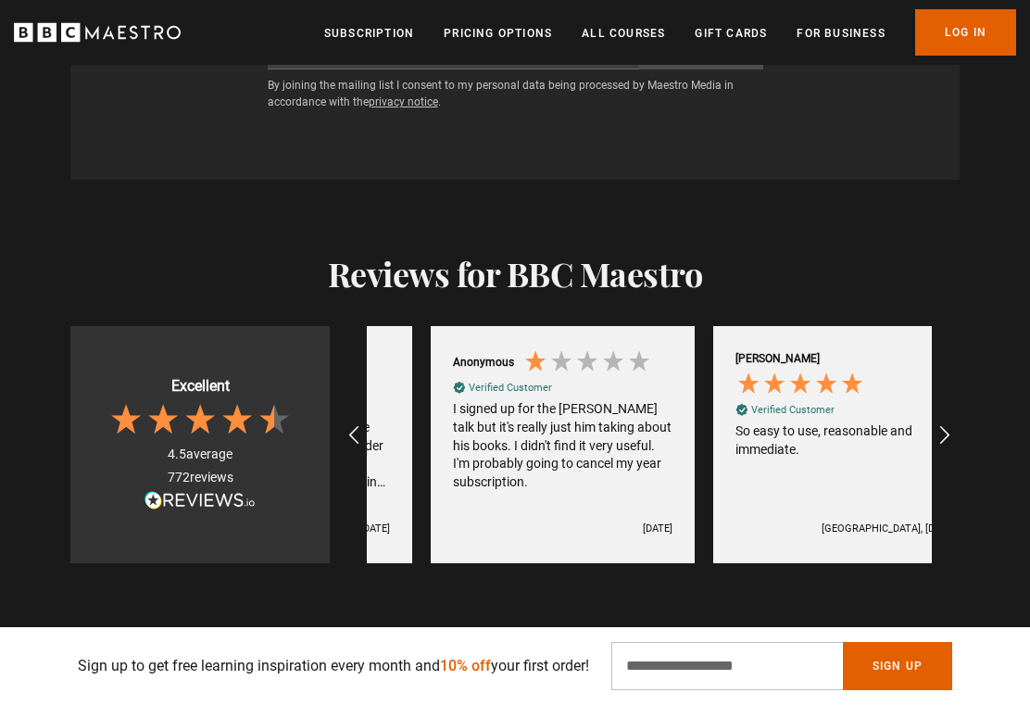
scroll to position [0, 847]
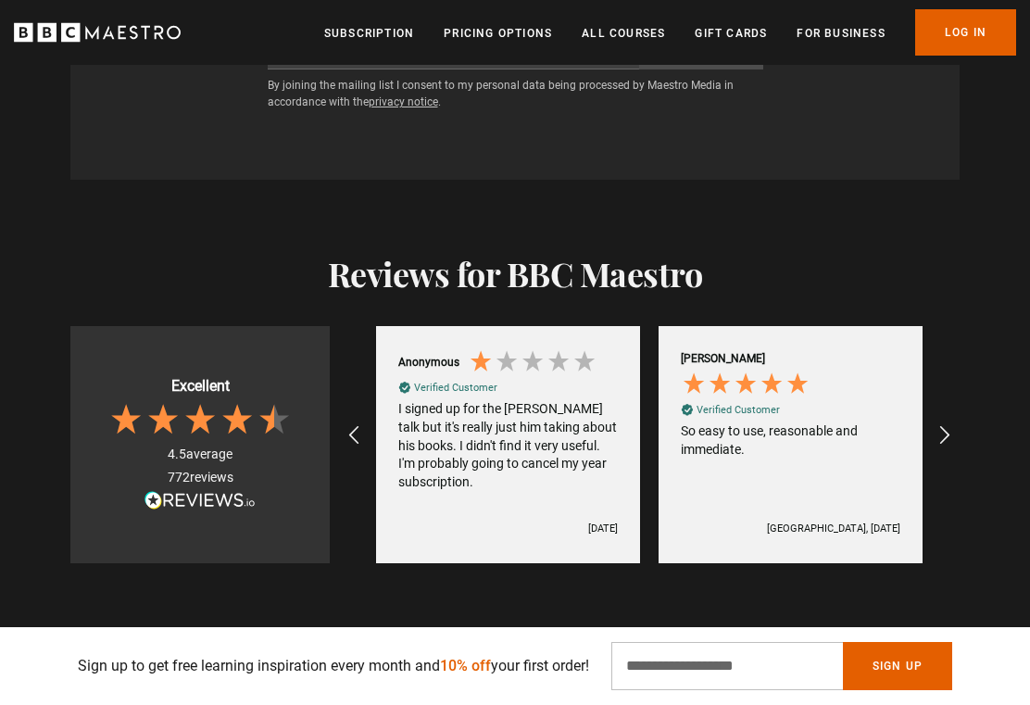
click at [938, 424] on icon "REVIEWS.io Carousel Scroll Right" at bounding box center [944, 435] width 22 height 22
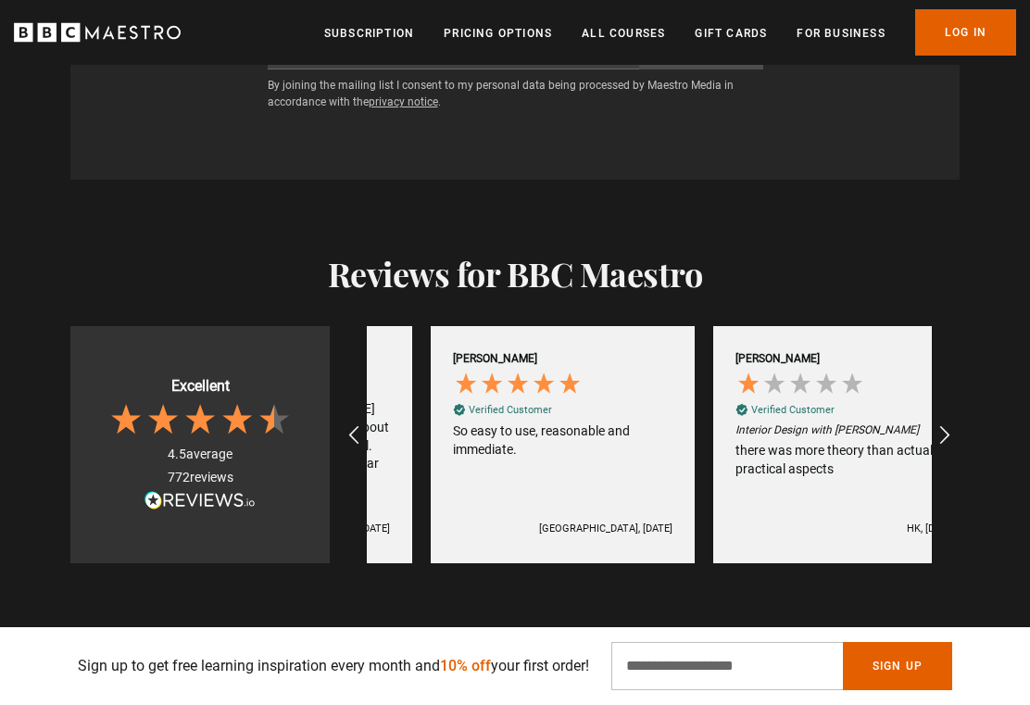
scroll to position [0, 1130]
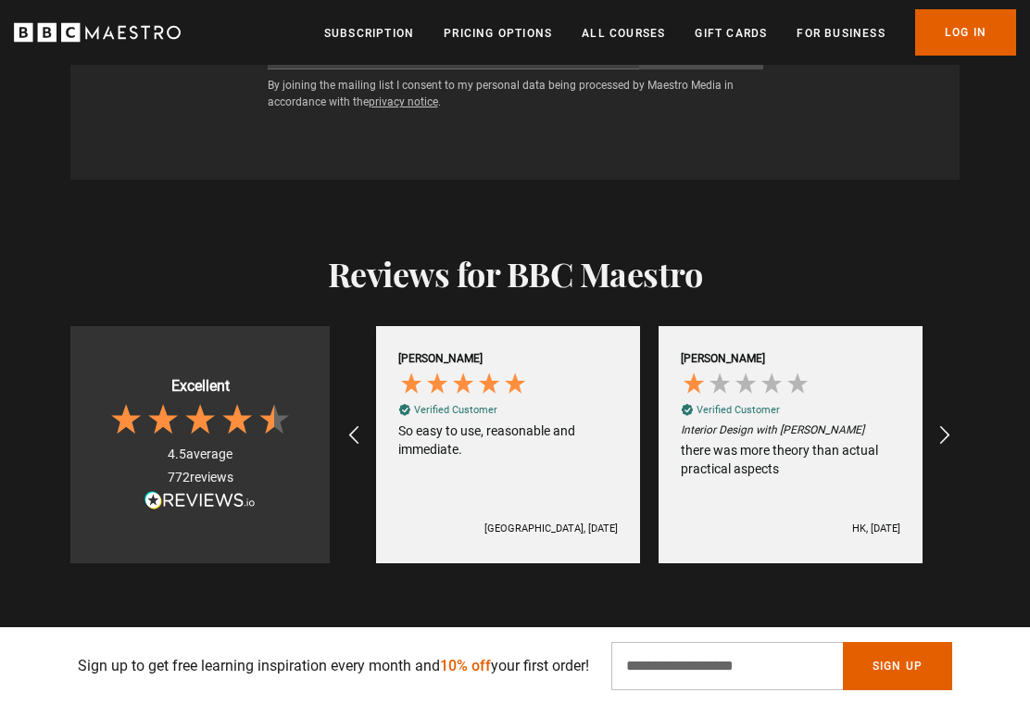
click at [963, 413] on div "REVIEWS.io Carousel Scroll Right" at bounding box center [943, 435] width 44 height 44
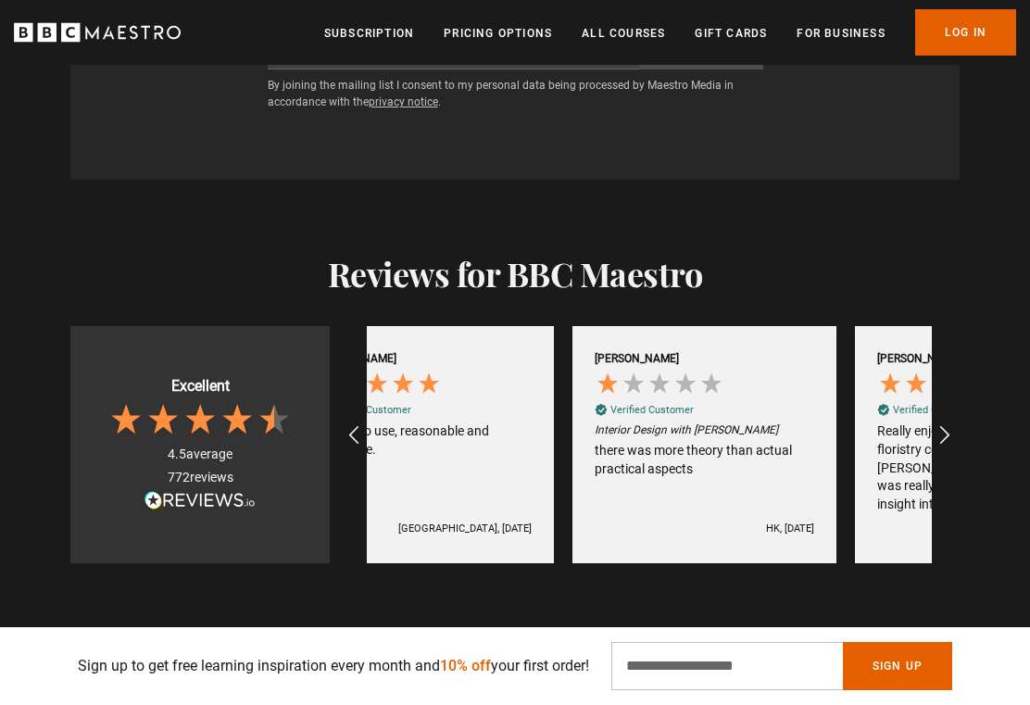
scroll to position [0, 1412]
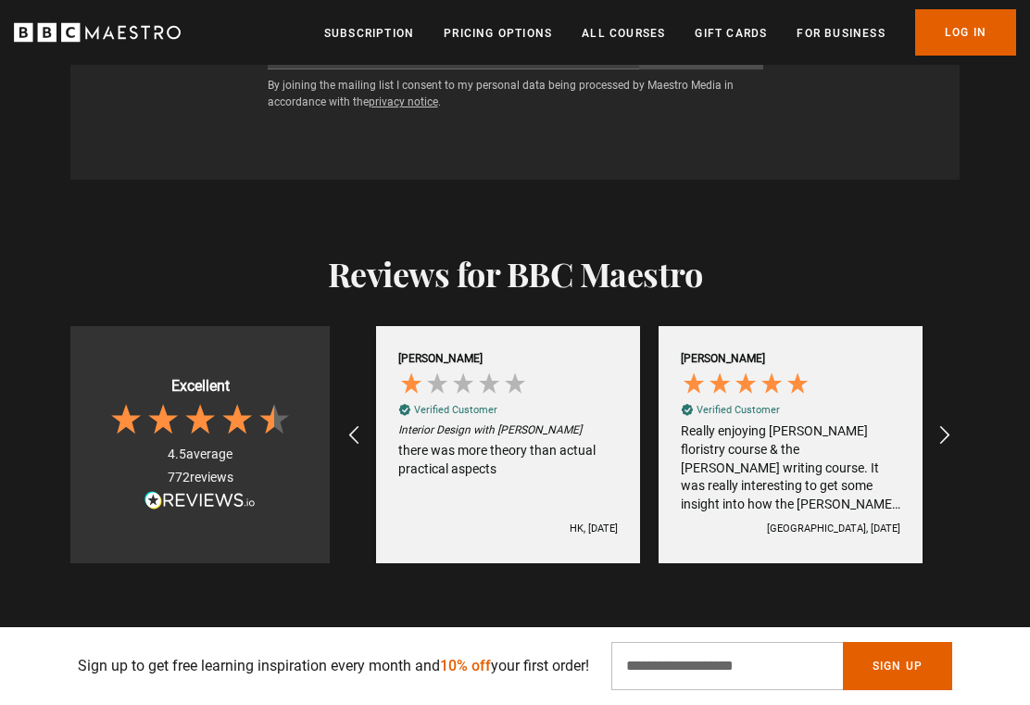
click at [939, 424] on icon "REVIEWS.io Carousel Scroll Right" at bounding box center [944, 435] width 22 height 22
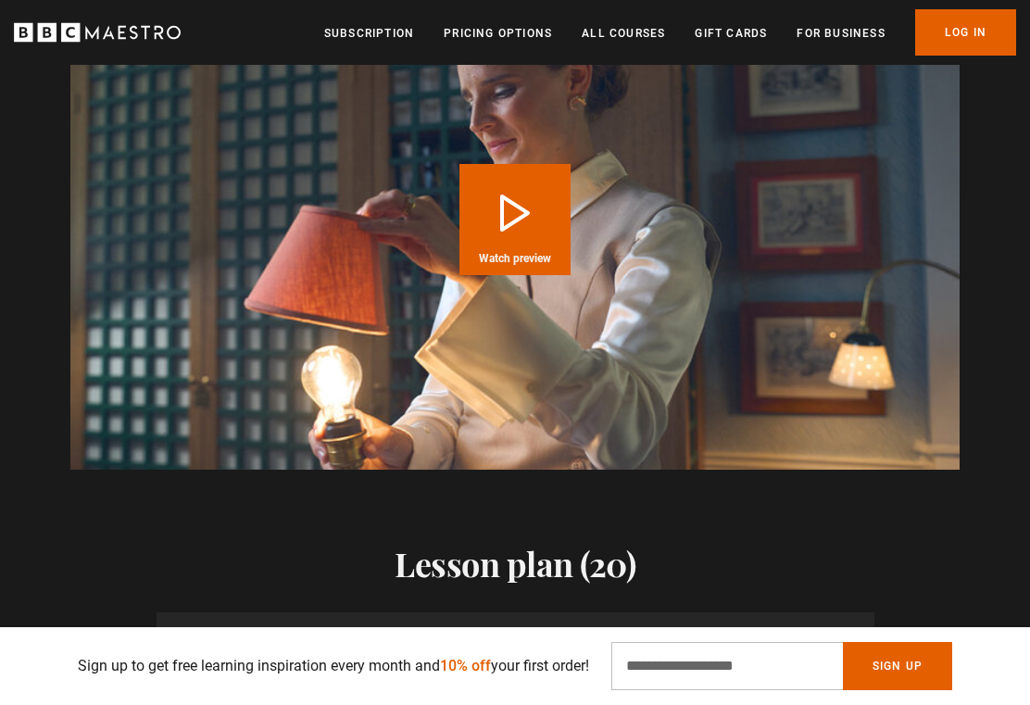
scroll to position [1883, 0]
